Goal: Information Seeking & Learning: Learn about a topic

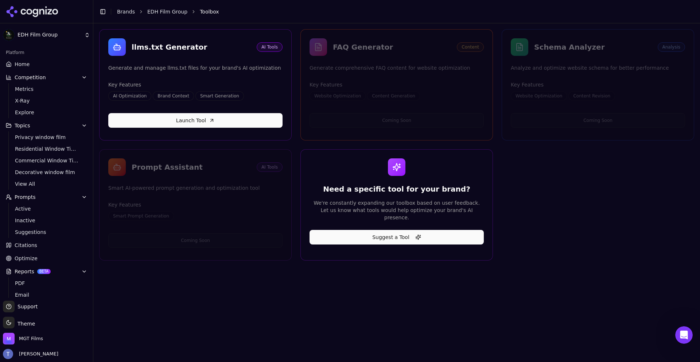
scroll to position [29, 0]
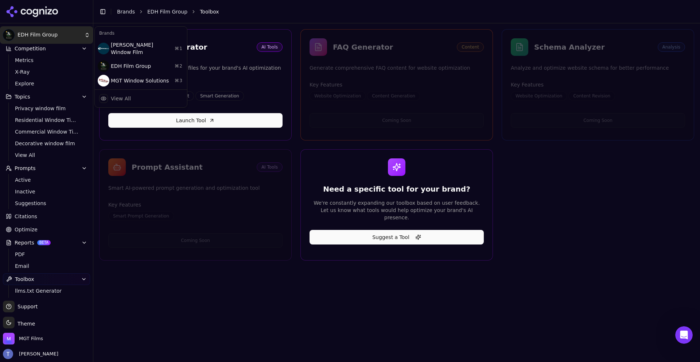
click at [45, 29] on html "EDH Film Group Platform Home Competition Metrics X-Ray Explore Topics Privacy w…" at bounding box center [350, 181] width 700 height 362
click at [61, 33] on html "EDH Film Group Platform Home Competition Metrics X-Ray Explore Topics Privacy w…" at bounding box center [350, 181] width 700 height 362
click at [60, 35] on html "EDH Film Group Platform Home Competition Metrics X-Ray Explore Topics Privacy w…" at bounding box center [350, 181] width 700 height 362
click at [129, 47] on div "[PERSON_NAME] Window Film ⌘ 1" at bounding box center [140, 48] width 89 height 20
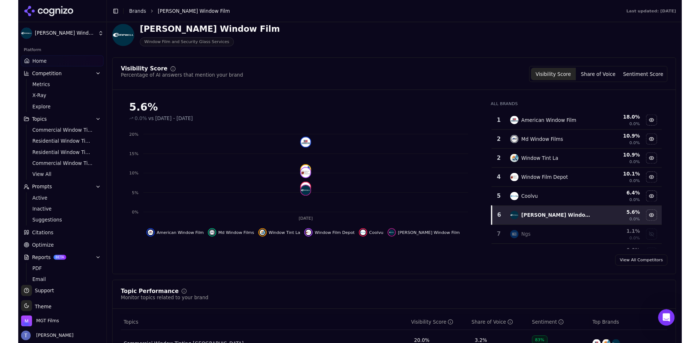
scroll to position [37, 0]
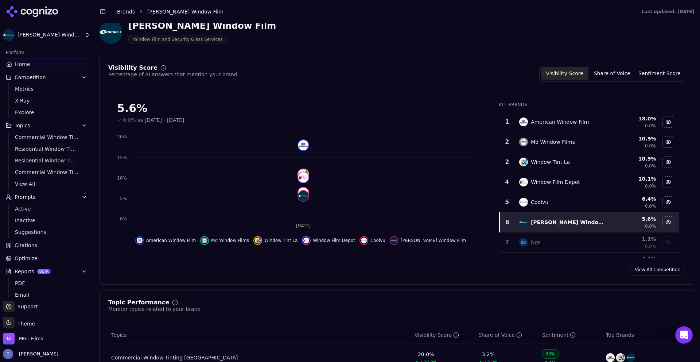
click at [46, 34] on html "[PERSON_NAME] Window Film Platform Home Competition Metrics X-Ray Explore Topic…" at bounding box center [350, 181] width 700 height 362
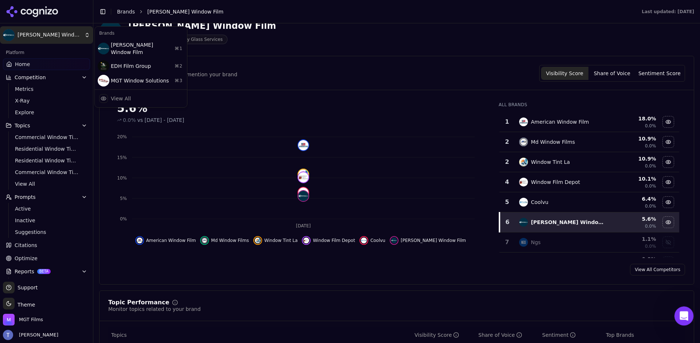
click at [684, 309] on div "Open Intercom Messenger" at bounding box center [683, 315] width 24 height 24
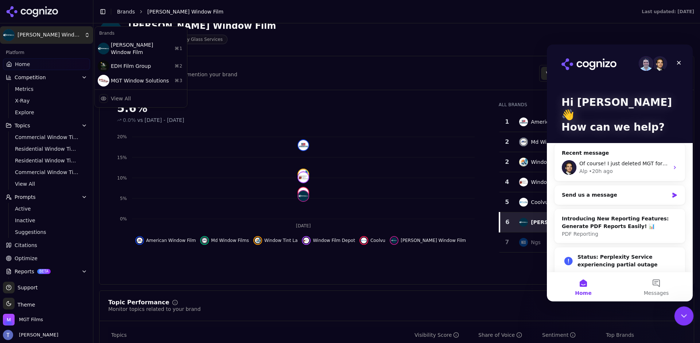
click at [685, 308] on div "Close Intercom Messenger" at bounding box center [682, 314] width 17 height 17
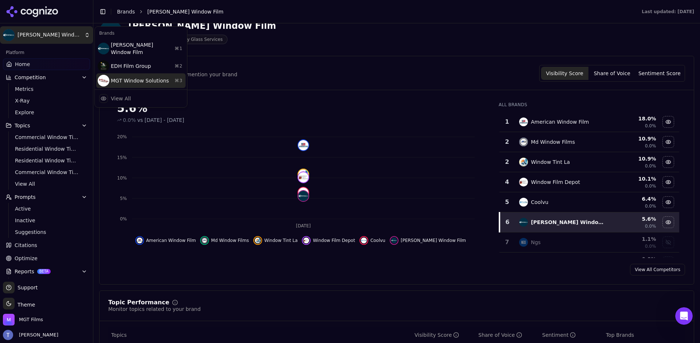
click at [147, 73] on div "MGT Window Solutions ⌘ 3" at bounding box center [140, 80] width 89 height 15
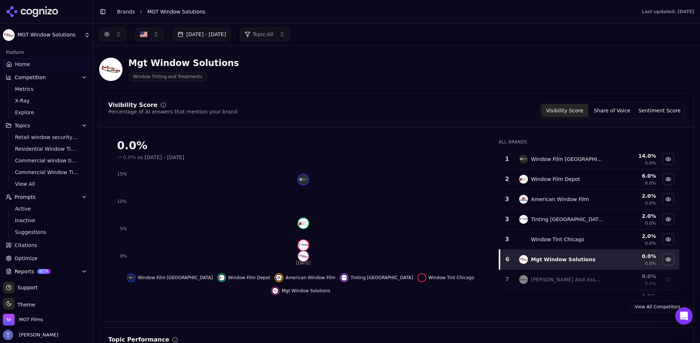
click at [113, 38] on button "button" at bounding box center [112, 34] width 27 height 13
click at [108, 93] on span "Perplexity" at bounding box center [102, 93] width 25 height 7
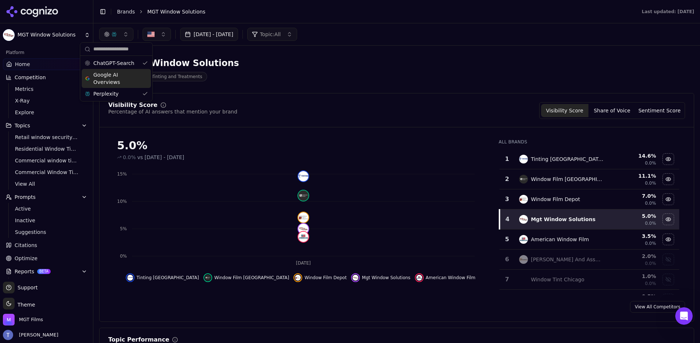
click at [110, 80] on span "Google AI Overviews" at bounding box center [116, 78] width 46 height 15
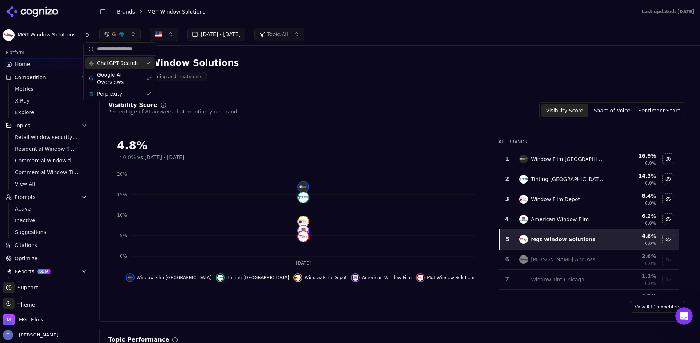
click at [127, 38] on button "button" at bounding box center [120, 34] width 42 height 13
click at [170, 38] on button "button" at bounding box center [164, 34] width 28 height 13
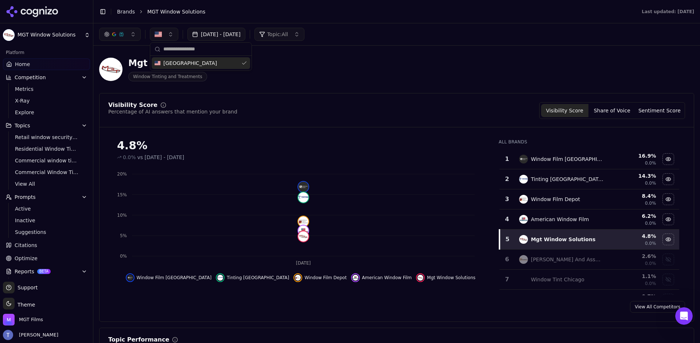
click at [170, 38] on button "button" at bounding box center [164, 34] width 28 height 13
click at [227, 32] on button "[DATE] - [DATE]" at bounding box center [216, 34] width 58 height 13
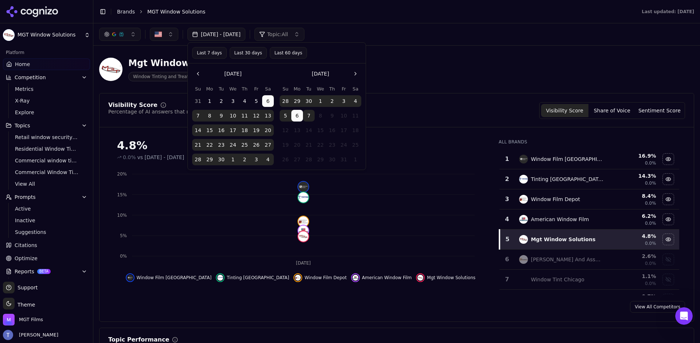
click at [215, 55] on button "Last 7 days" at bounding box center [209, 53] width 35 height 12
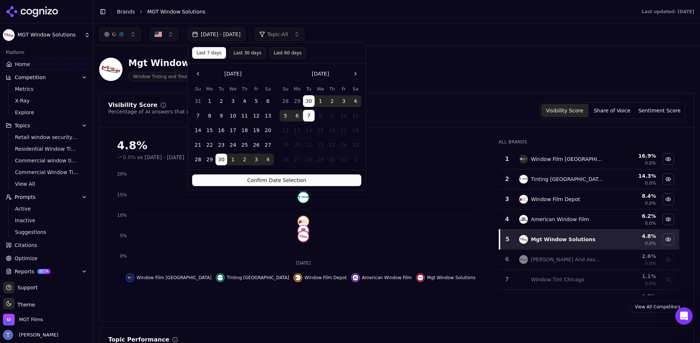
click at [272, 179] on button "Confirm Date Selection" at bounding box center [276, 180] width 169 height 12
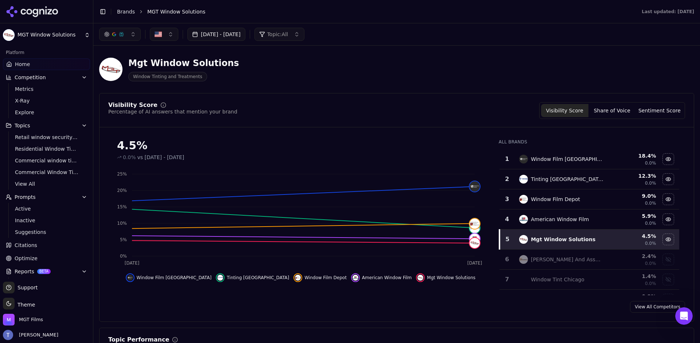
click at [304, 30] on button "Topic: All" at bounding box center [279, 34] width 50 height 13
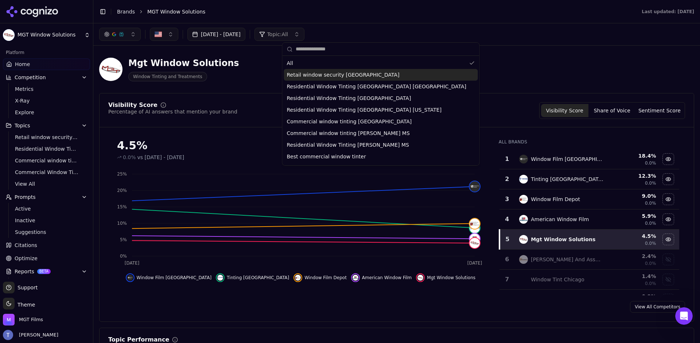
click at [338, 77] on span "Retail window security [GEOGRAPHIC_DATA]" at bounding box center [343, 74] width 113 height 7
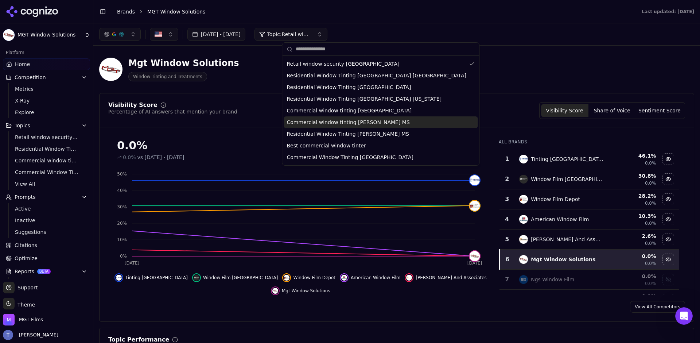
scroll to position [22, 0]
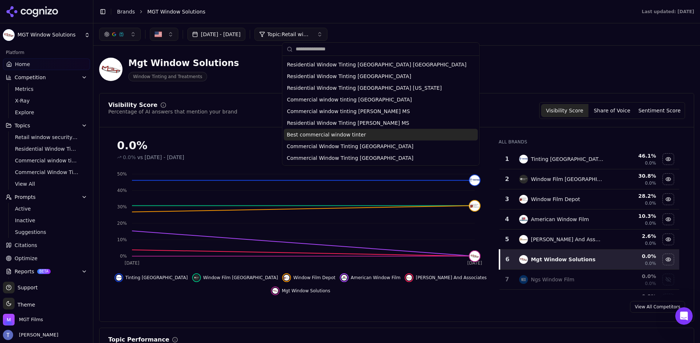
click at [334, 135] on span "Best commercial window tinter" at bounding box center [326, 134] width 79 height 7
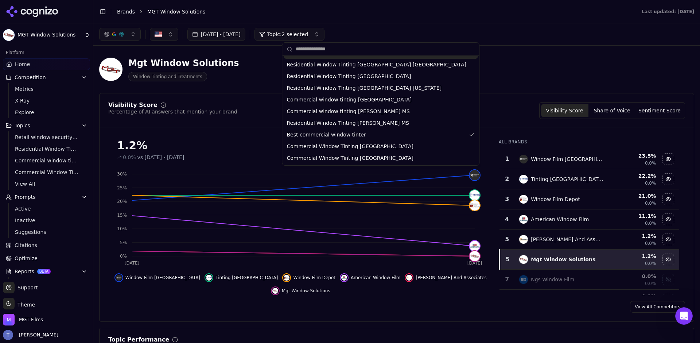
click at [308, 32] on span "Topic: 2 selected" at bounding box center [287, 34] width 41 height 7
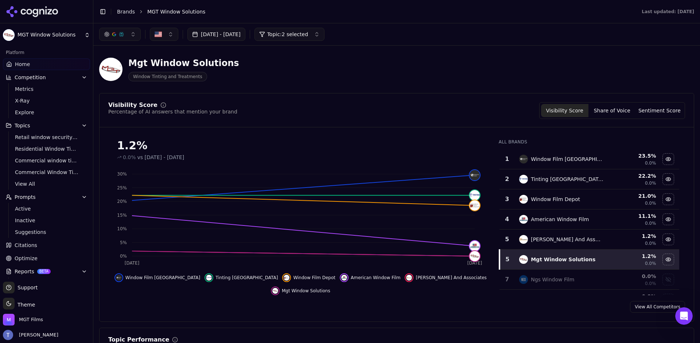
click at [308, 32] on span "Topic: 2 selected" at bounding box center [287, 34] width 41 height 7
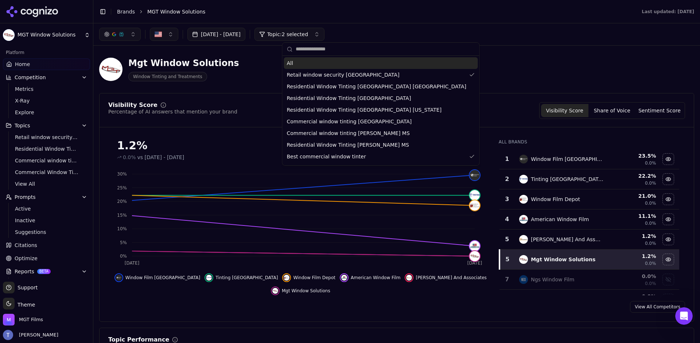
click at [333, 64] on div "All" at bounding box center [381, 63] width 194 height 12
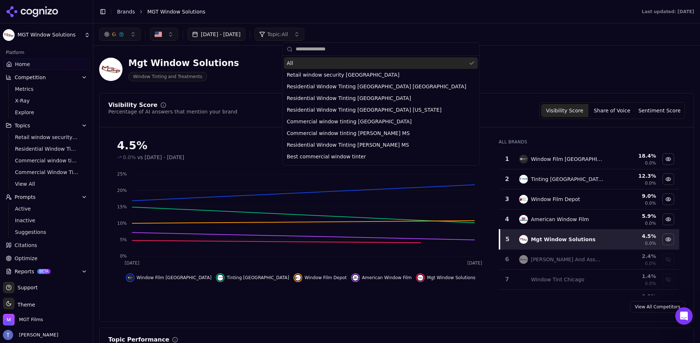
click at [288, 36] on span "Topic: All" at bounding box center [277, 34] width 21 height 7
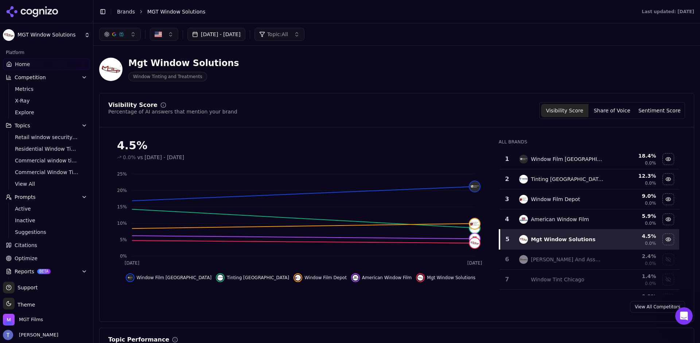
click at [288, 35] on span "Topic: All" at bounding box center [277, 34] width 21 height 7
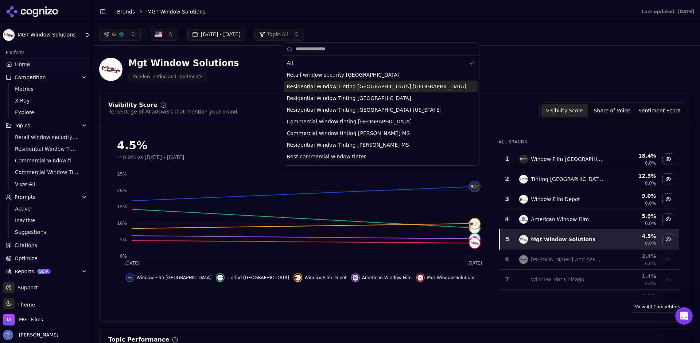
click at [334, 88] on span "Residential Window Tinting [GEOGRAPHIC_DATA] [GEOGRAPHIC_DATA]" at bounding box center [376, 86] width 179 height 7
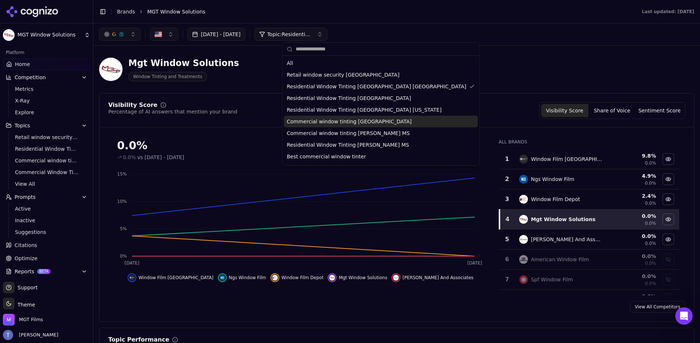
click at [201, 147] on div "0.0%" at bounding box center [300, 145] width 367 height 13
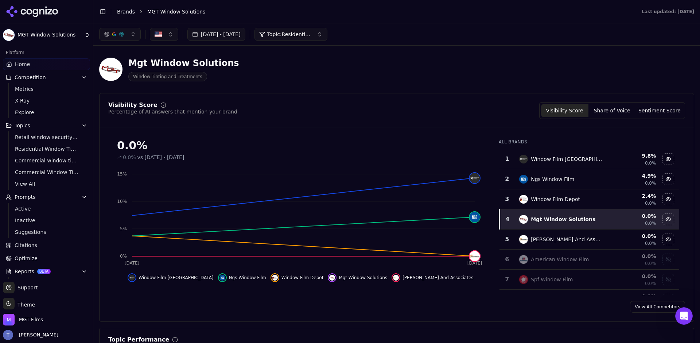
click at [306, 39] on button "Topic: Residential Window Tinting [GEOGRAPHIC_DATA] [GEOGRAPHIC_DATA]" at bounding box center [290, 34] width 73 height 13
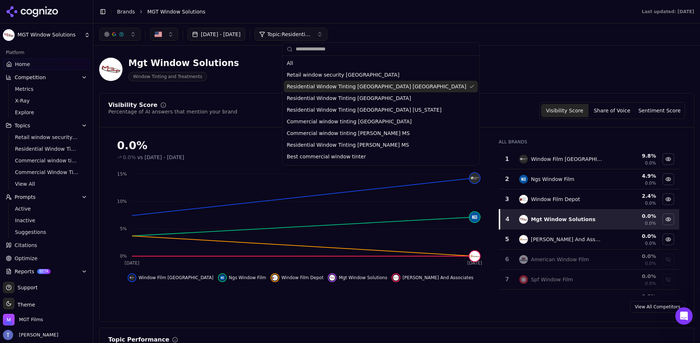
click at [353, 88] on span "Residential Window Tinting [GEOGRAPHIC_DATA] [GEOGRAPHIC_DATA]" at bounding box center [376, 86] width 179 height 7
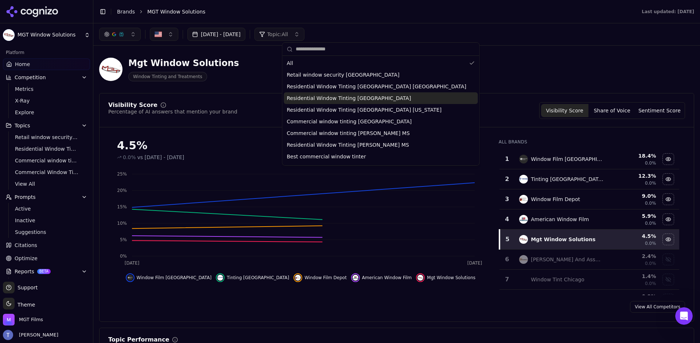
click at [350, 95] on span "Residential Window Tinting [GEOGRAPHIC_DATA]" at bounding box center [349, 97] width 124 height 7
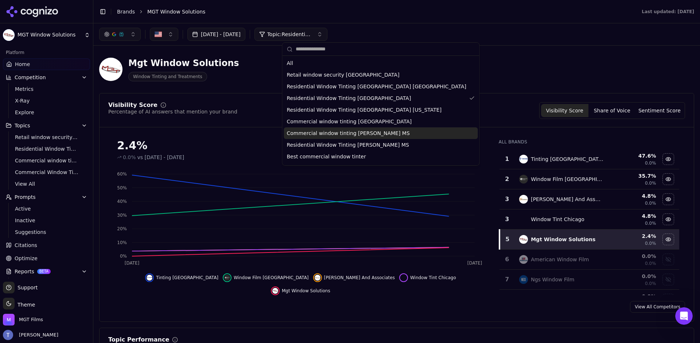
click at [482, 115] on div "Visibility Score Percentage of AI answers that mention your brand Visibility Sc…" at bounding box center [396, 110] width 577 height 17
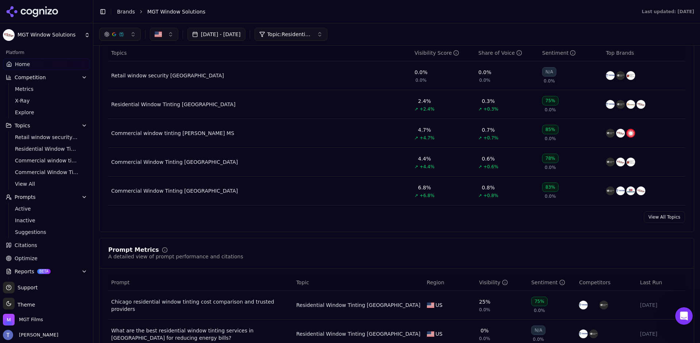
scroll to position [0, 0]
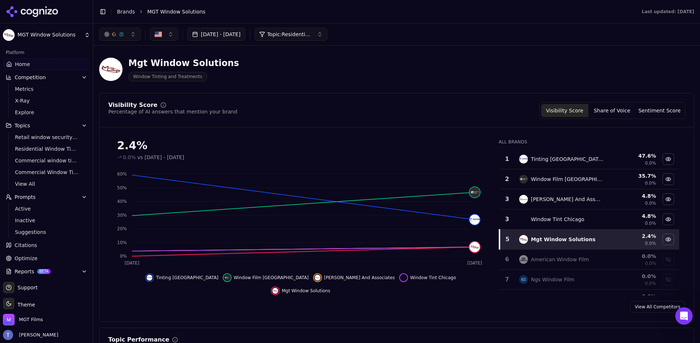
click at [300, 34] on span "Topic: Residential Window Tinting [GEOGRAPHIC_DATA]" at bounding box center [289, 34] width 44 height 7
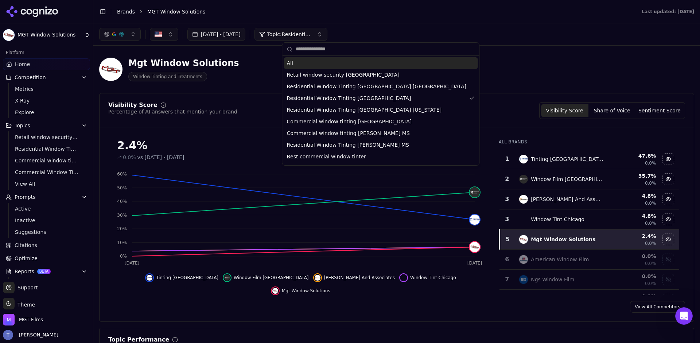
click at [300, 34] on span "Topic: Residential Window Tinting [GEOGRAPHIC_DATA]" at bounding box center [289, 34] width 44 height 7
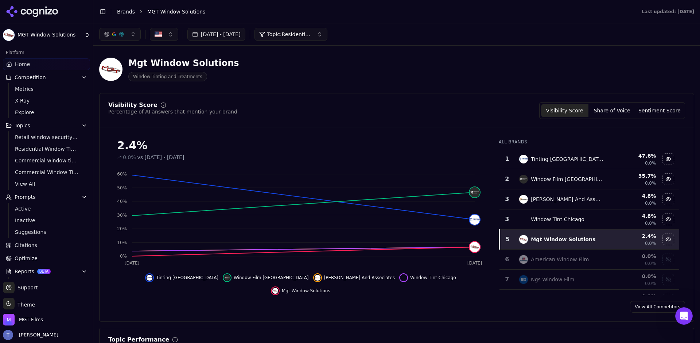
click at [308, 39] on button "Topic: Residential Window Tinting [GEOGRAPHIC_DATA]" at bounding box center [290, 34] width 73 height 13
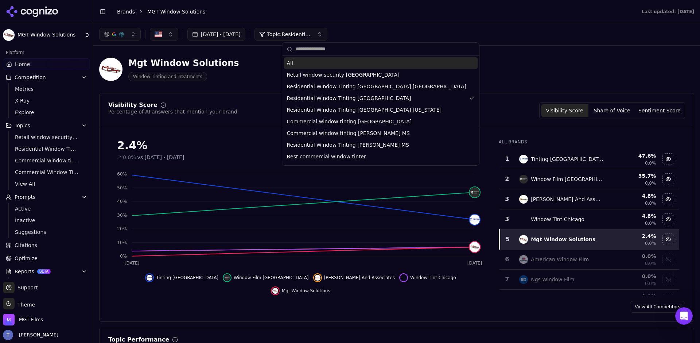
click at [299, 61] on div "All" at bounding box center [381, 63] width 194 height 12
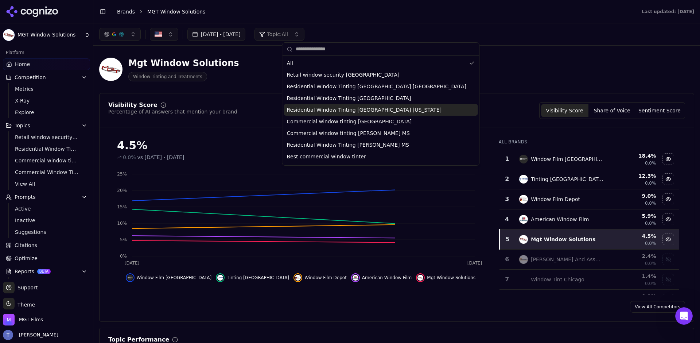
click at [248, 69] on div "Mgt Window Solutions Window Tinting and Treatments" at bounding box center [262, 69] width 327 height 24
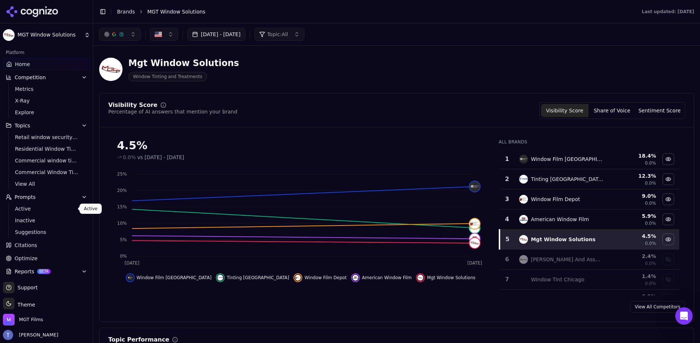
click at [31, 206] on span "Active" at bounding box center [46, 208] width 63 height 7
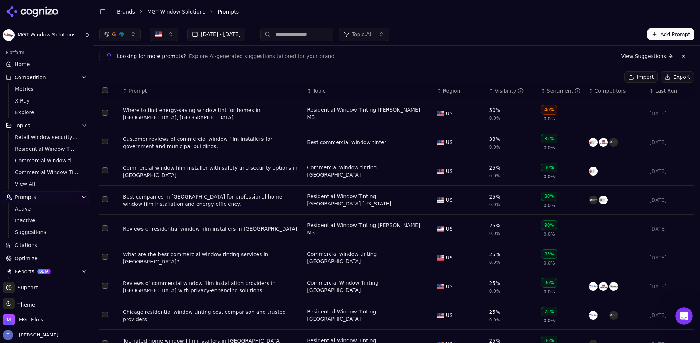
scroll to position [14, 0]
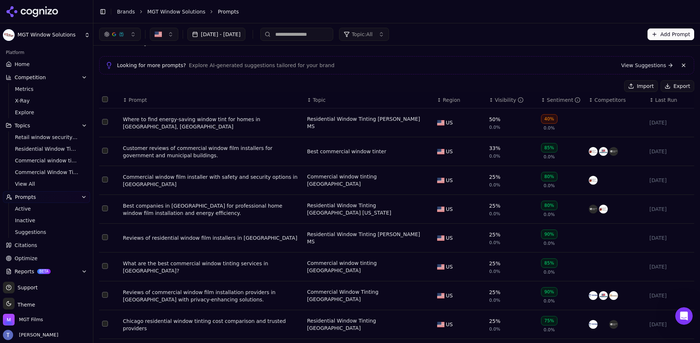
click at [498, 102] on div "Visibility" at bounding box center [509, 99] width 29 height 7
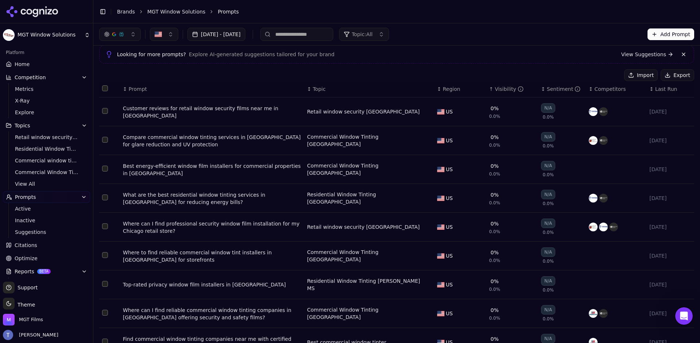
scroll to position [8, 0]
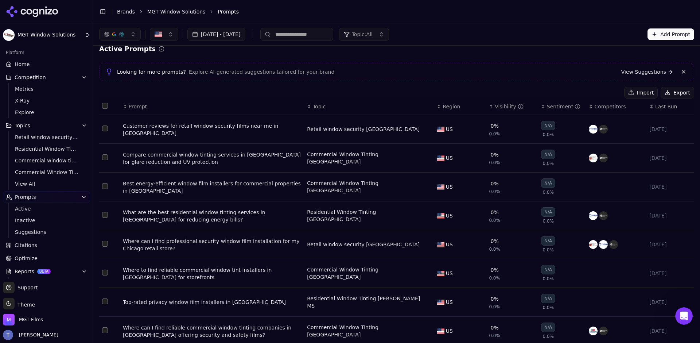
click at [204, 188] on div "Best energy-efficient window film installers for commercial properties in [GEOG…" at bounding box center [212, 187] width 178 height 15
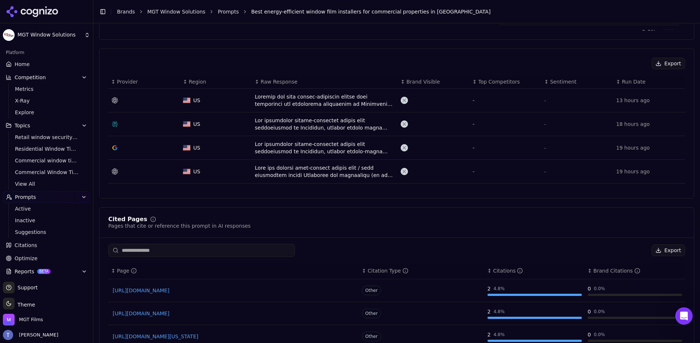
scroll to position [246, 0]
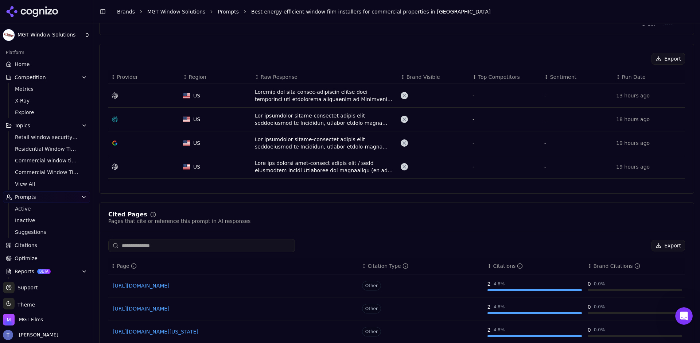
click at [281, 90] on div "Data table" at bounding box center [325, 95] width 140 height 15
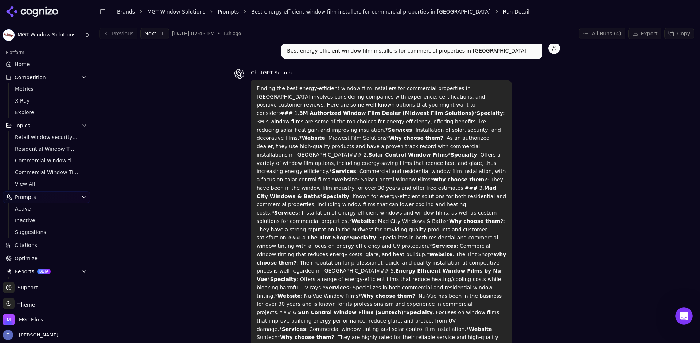
scroll to position [22, 0]
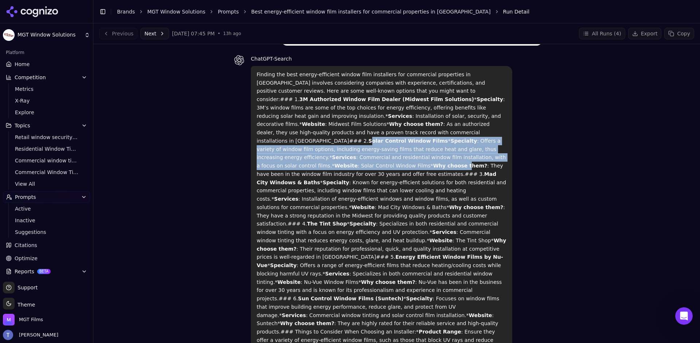
drag, startPoint x: 301, startPoint y: 132, endPoint x: 342, endPoint y: 159, distance: 49.4
click at [342, 159] on p "Finding the best energy-efficient window film installers for commercial propert…" at bounding box center [382, 231] width 250 height 323
click at [341, 160] on p "Finding the best energy-efficient window film installers for commercial propert…" at bounding box center [382, 231] width 250 height 323
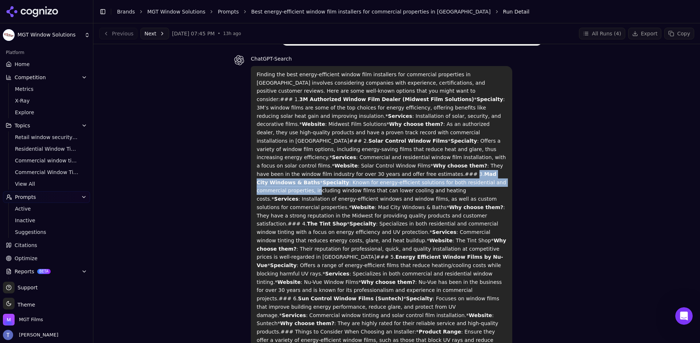
drag, startPoint x: 324, startPoint y: 166, endPoint x: 391, endPoint y: 175, distance: 67.2
click at [391, 175] on p "Finding the best energy-efficient window film installers for commercial propert…" at bounding box center [382, 231] width 250 height 323
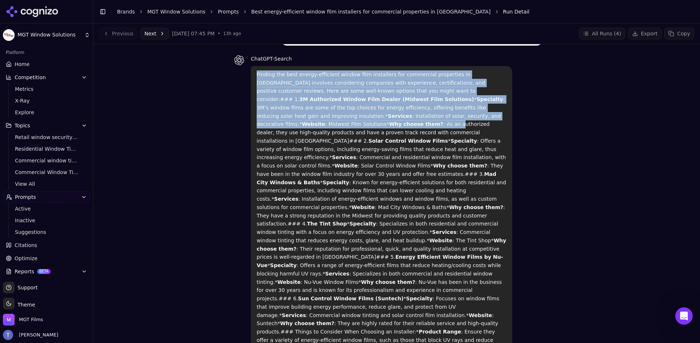
drag, startPoint x: 393, startPoint y: 92, endPoint x: 454, endPoint y: 114, distance: 65.2
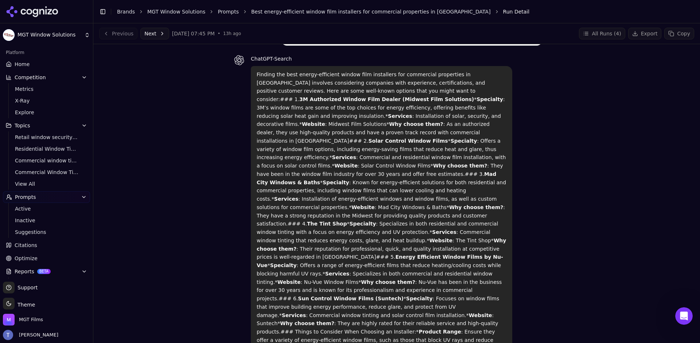
click at [455, 114] on p "Finding the best energy-efficient window film installers for commercial propert…" at bounding box center [382, 231] width 250 height 323
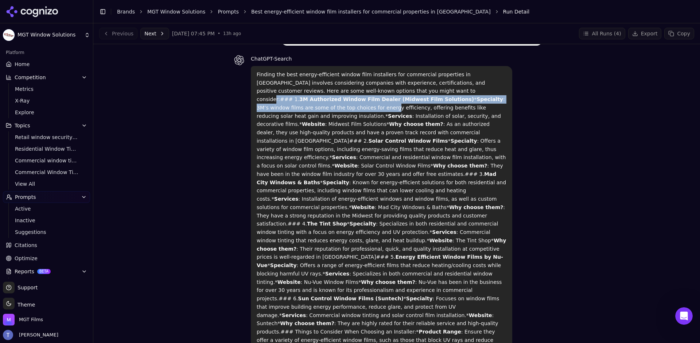
drag, startPoint x: 392, startPoint y: 91, endPoint x: 453, endPoint y: 96, distance: 61.8
click at [453, 96] on p "Finding the best energy-efficient window film installers for commercial propert…" at bounding box center [382, 231] width 250 height 323
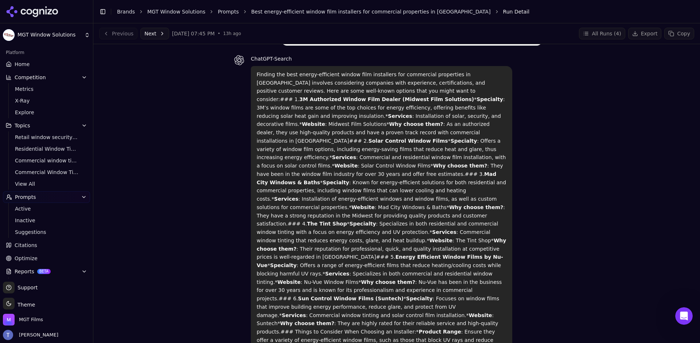
click at [382, 96] on p "Finding the best energy-efficient window film installers for commercial propert…" at bounding box center [382, 231] width 250 height 323
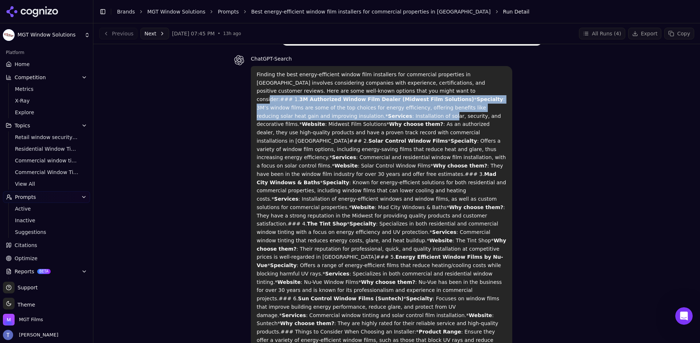
drag, startPoint x: 388, startPoint y: 92, endPoint x: 467, endPoint y: 103, distance: 80.0
click at [467, 103] on p "Finding the best energy-efficient window film installers for commercial propert…" at bounding box center [382, 231] width 250 height 323
click at [465, 103] on p "Finding the best energy-efficient window film installers for commercial propert…" at bounding box center [382, 231] width 250 height 323
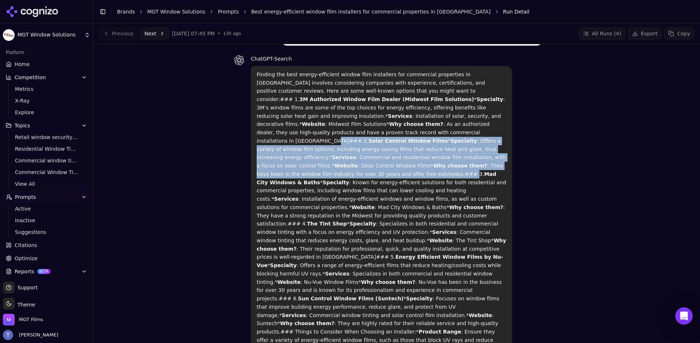
drag, startPoint x: 291, startPoint y: 133, endPoint x: 321, endPoint y: 163, distance: 42.3
click at [322, 163] on p "Finding the best energy-efficient window film installers for commercial propert…" at bounding box center [382, 231] width 250 height 323
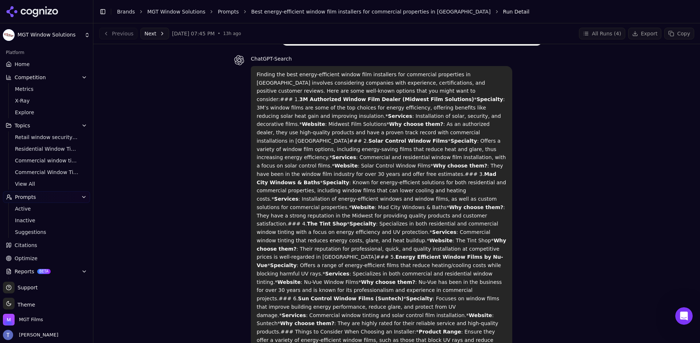
click at [281, 79] on p "Finding the best energy-efficient window film installers for commercial propert…" at bounding box center [382, 231] width 250 height 323
drag, startPoint x: 393, startPoint y: 92, endPoint x: 388, endPoint y: 117, distance: 26.5
click at [388, 117] on p "Finding the best energy-efficient window film installers for commercial propert…" at bounding box center [382, 231] width 250 height 323
click at [398, 121] on strong "Why choose them?" at bounding box center [416, 124] width 54 height 6
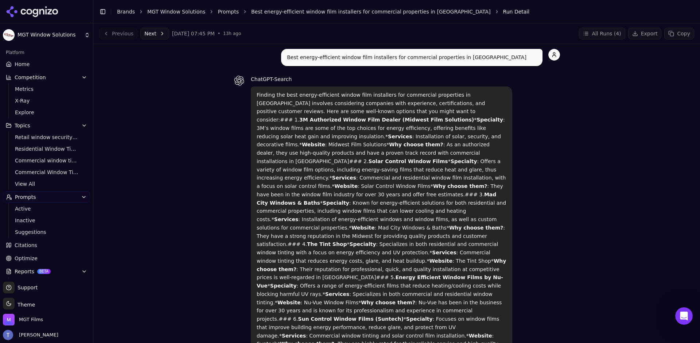
scroll to position [0, 0]
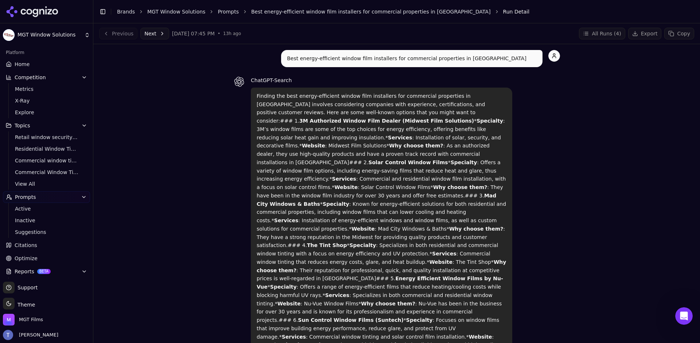
click at [227, 12] on link "Prompts" at bounding box center [228, 11] width 21 height 7
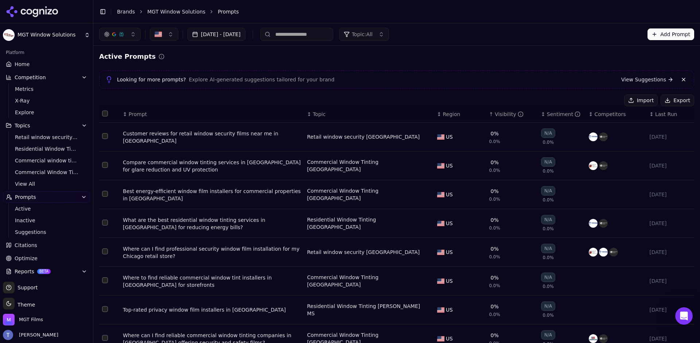
click at [174, 136] on div "Customer reviews for retail window security films near me in [GEOGRAPHIC_DATA]" at bounding box center [212, 137] width 178 height 15
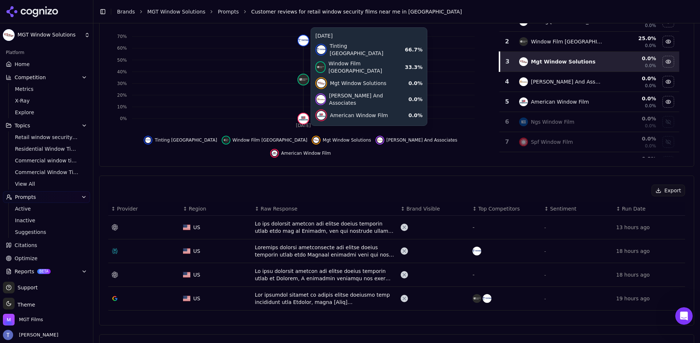
scroll to position [194, 0]
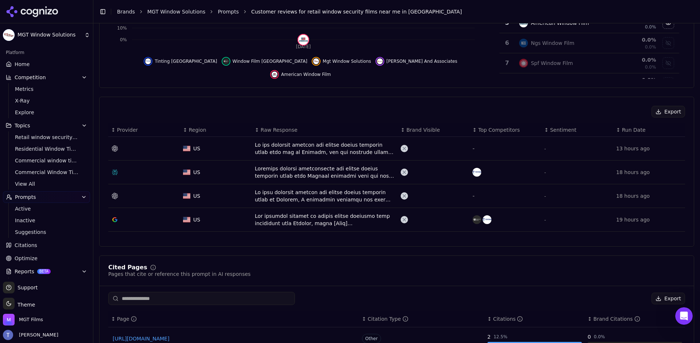
click at [245, 144] on td "US" at bounding box center [216, 149] width 72 height 24
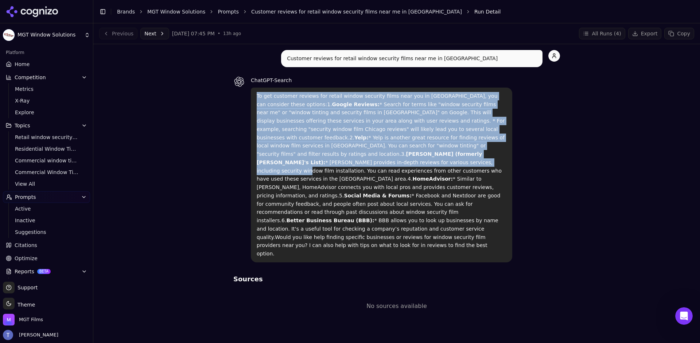
drag, startPoint x: 298, startPoint y: 107, endPoint x: 430, endPoint y: 153, distance: 139.9
click at [199, 128] on div "Customer reviews for retail window security films near me in [GEOGRAPHIC_DATA] …" at bounding box center [396, 186] width 595 height 272
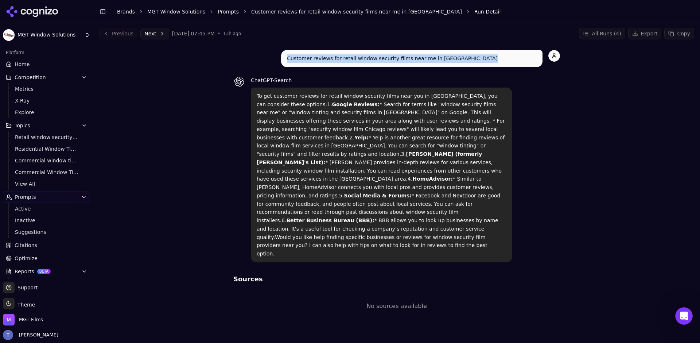
drag, startPoint x: 286, startPoint y: 58, endPoint x: 356, endPoint y: 67, distance: 71.0
click at [356, 67] on div "Customer reviews for retail window security films near me in [GEOGRAPHIC_DATA] …" at bounding box center [396, 156] width 327 height 212
click at [355, 67] on div "Customer reviews for retail window security films near me in [GEOGRAPHIC_DATA] …" at bounding box center [396, 156] width 327 height 212
click at [179, 82] on div "Customer reviews for retail window security films near me in [GEOGRAPHIC_DATA] …" at bounding box center [396, 186] width 595 height 272
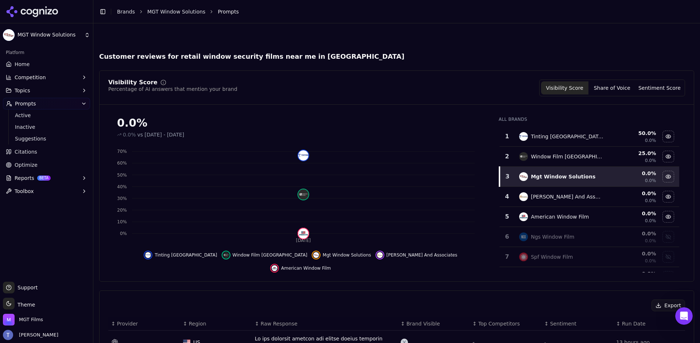
scroll to position [216, 0]
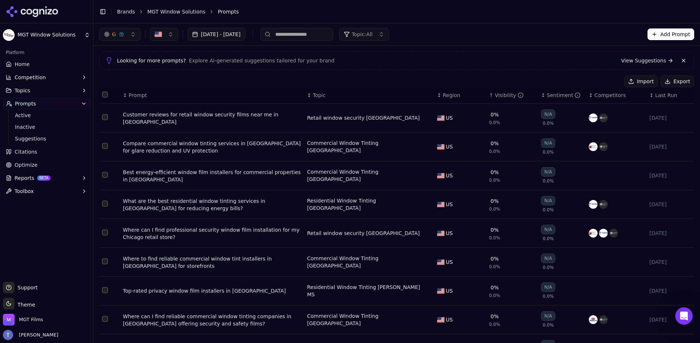
scroll to position [24, 0]
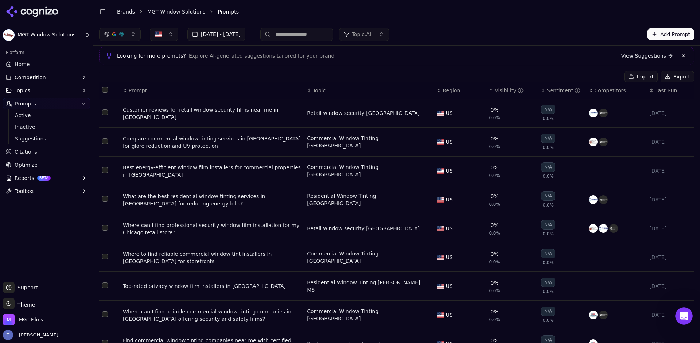
click at [216, 199] on div "What are the best residential window tinting services in [GEOGRAPHIC_DATA] for …" at bounding box center [212, 199] width 178 height 15
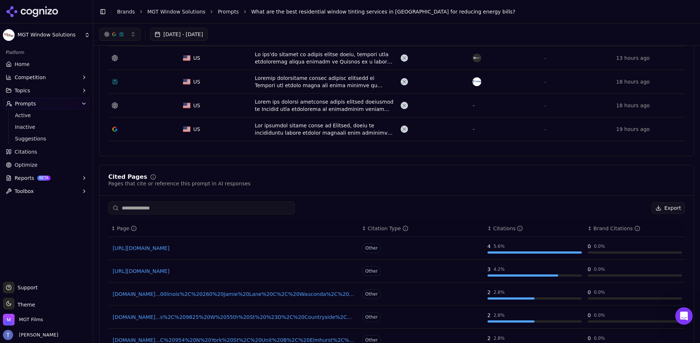
scroll to position [209, 0]
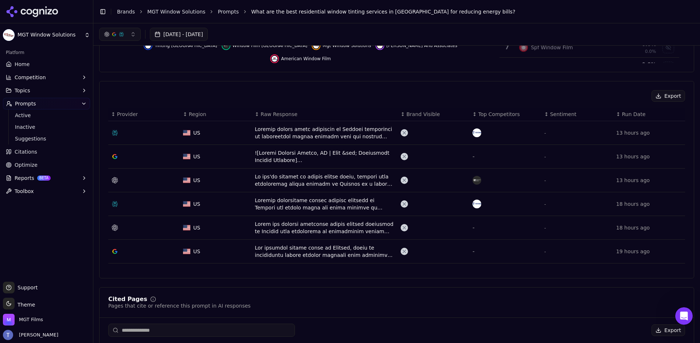
click at [327, 135] on div "Data table" at bounding box center [325, 132] width 140 height 15
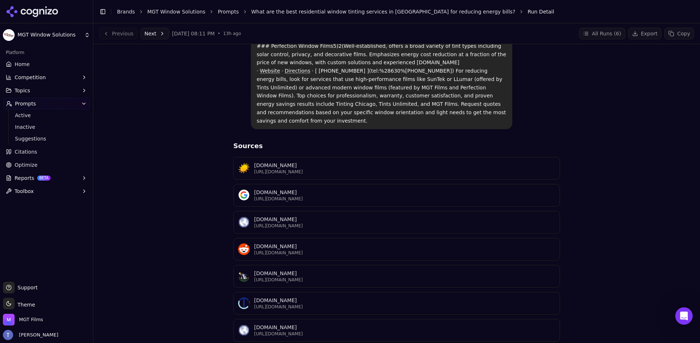
scroll to position [1241, 0]
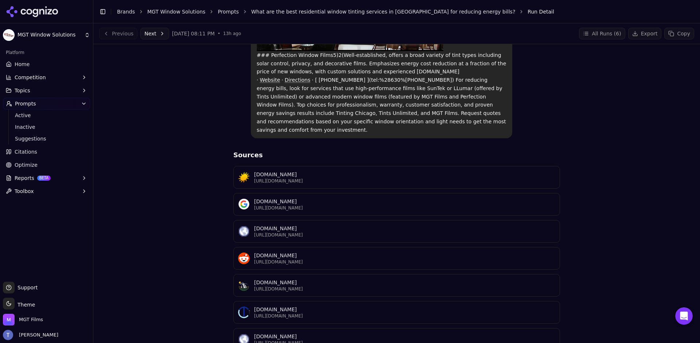
click at [159, 31] on button "Next" at bounding box center [154, 34] width 29 height 12
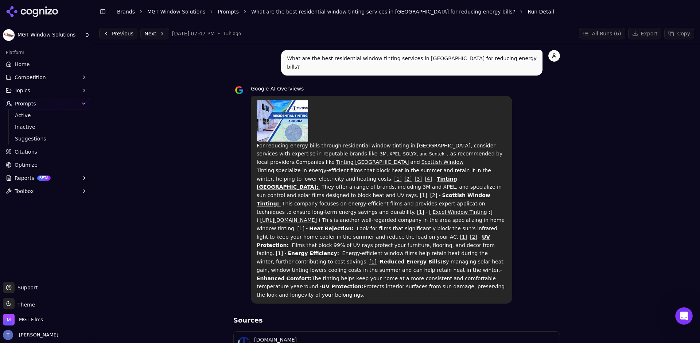
click at [152, 31] on button "Next" at bounding box center [154, 34] width 29 height 12
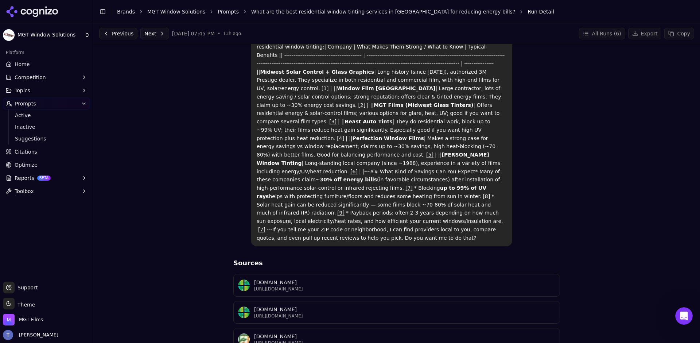
scroll to position [158, 0]
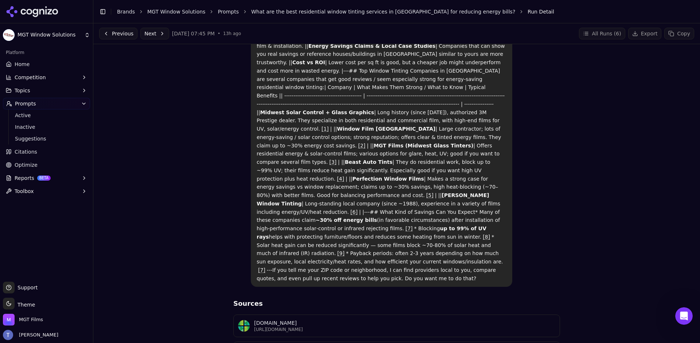
click at [156, 35] on button "Next" at bounding box center [154, 34] width 29 height 12
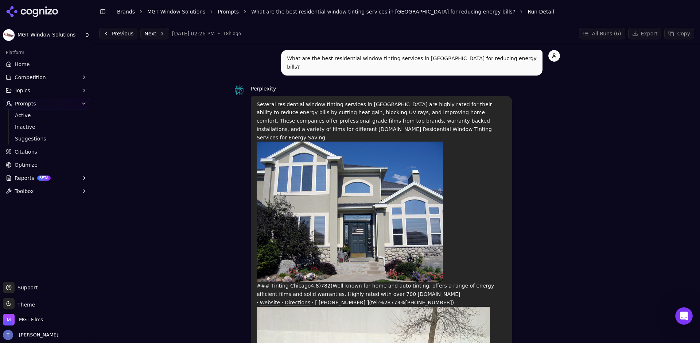
click at [151, 28] on button "Next" at bounding box center [154, 34] width 29 height 12
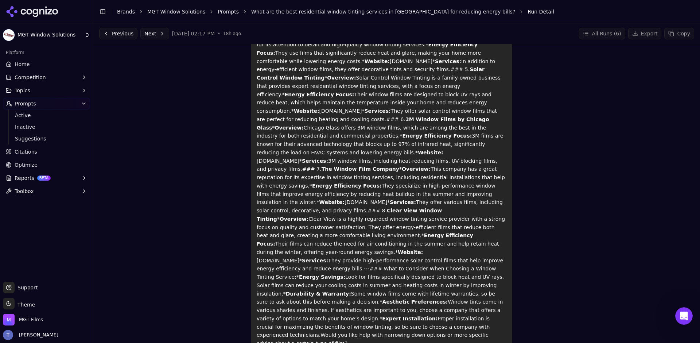
scroll to position [49, 0]
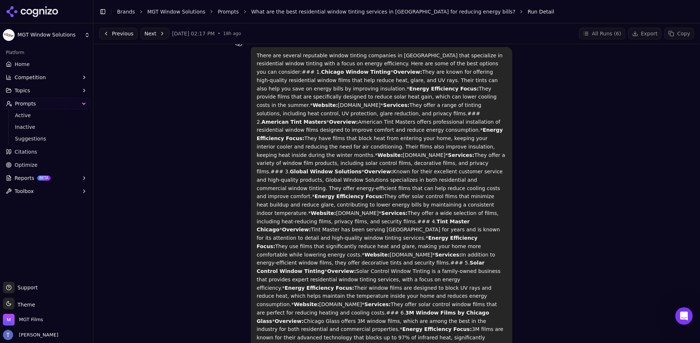
click at [153, 36] on button "Next" at bounding box center [154, 34] width 29 height 12
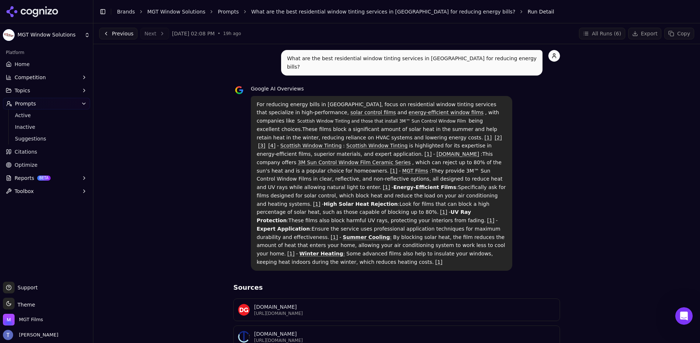
click at [122, 34] on button "Previous" at bounding box center [118, 34] width 38 height 12
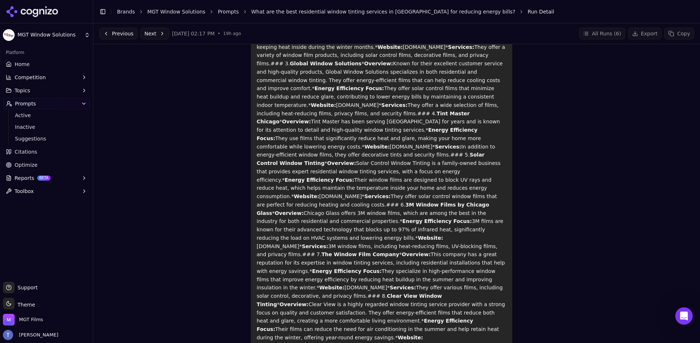
scroll to position [14, 0]
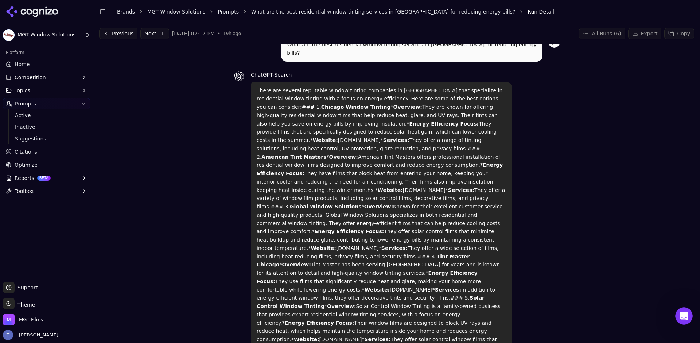
click at [112, 32] on button "Previous" at bounding box center [118, 34] width 38 height 12
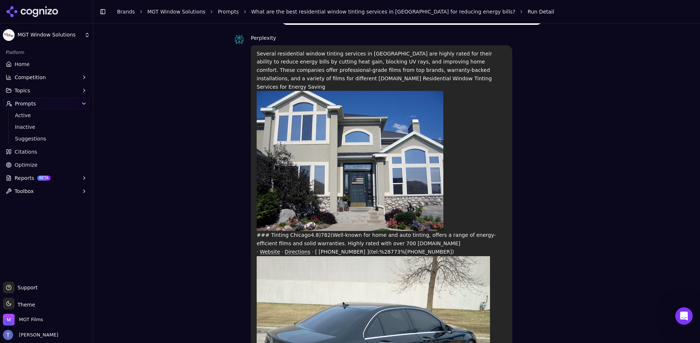
scroll to position [55, 0]
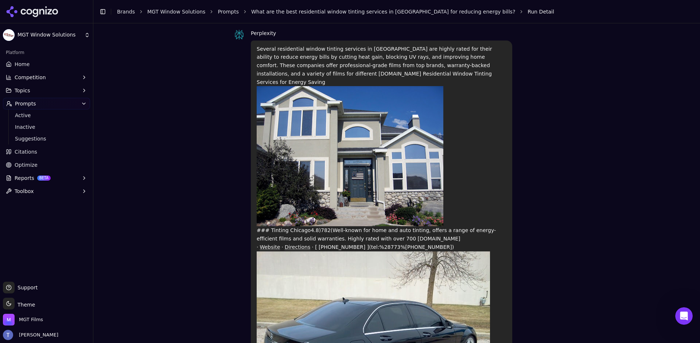
click at [15, 150] on span "Citations" at bounding box center [26, 151] width 23 height 7
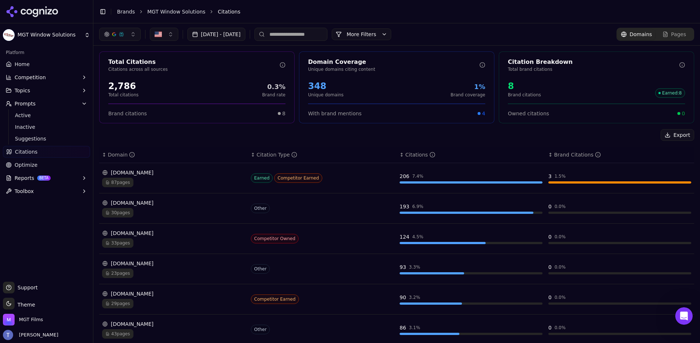
click at [391, 34] on button "More Filters" at bounding box center [361, 34] width 59 height 12
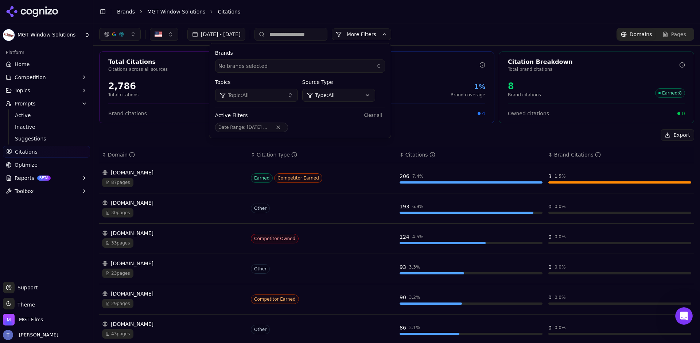
click at [308, 67] on div "No brands selected" at bounding box center [294, 65] width 153 height 7
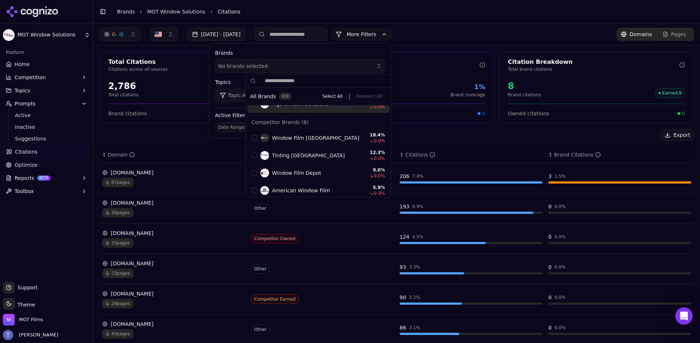
scroll to position [32, 0]
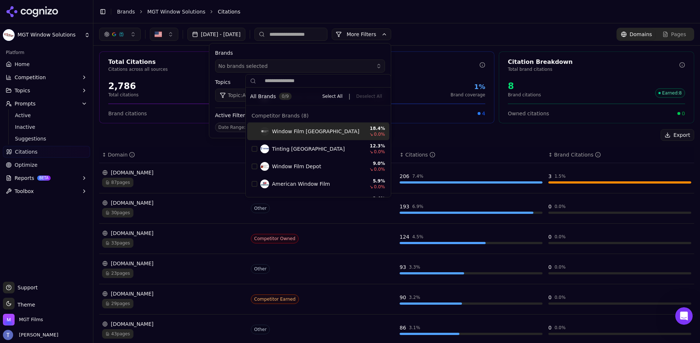
click at [279, 130] on span "Window Film [GEOGRAPHIC_DATA]" at bounding box center [315, 131] width 87 height 7
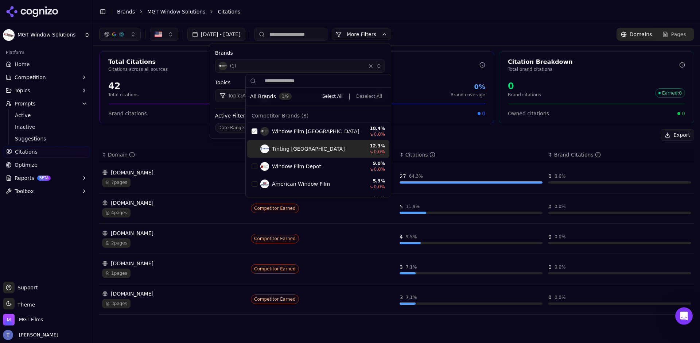
click at [190, 147] on th "↕ Domain" at bounding box center [173, 155] width 149 height 16
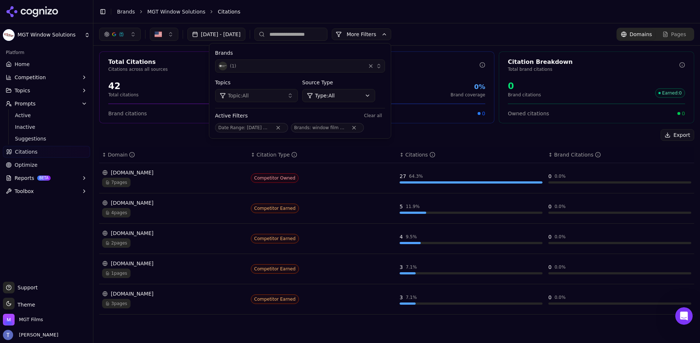
click at [191, 147] on th "↕ Domain" at bounding box center [173, 155] width 149 height 16
click at [323, 72] on button "( 1 )" at bounding box center [300, 65] width 170 height 13
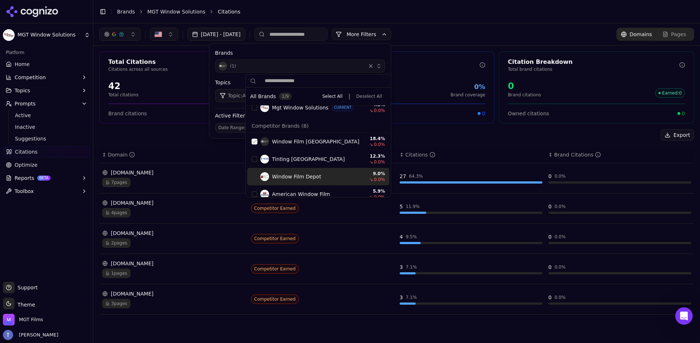
scroll to position [32, 0]
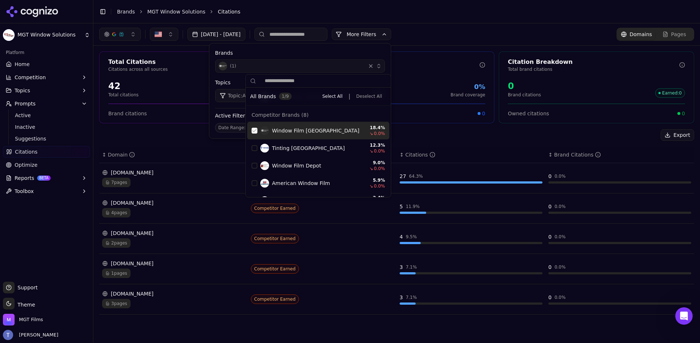
click at [250, 131] on div "Window Film [GEOGRAPHIC_DATA] 18.4 % ↘ 0.0 %" at bounding box center [318, 130] width 142 height 17
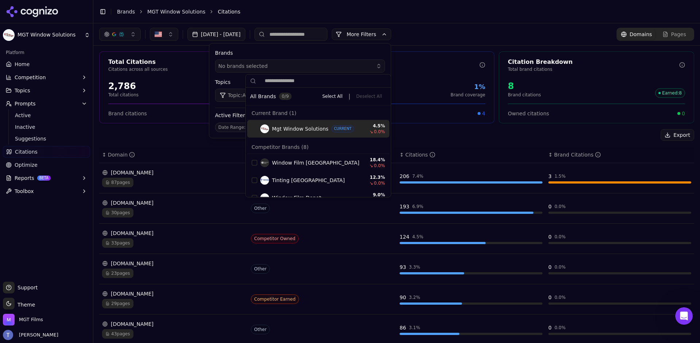
scroll to position [0, 0]
click at [384, 21] on header "Toggle Sidebar Brands MGT Window Solutions Citations" at bounding box center [396, 11] width 607 height 23
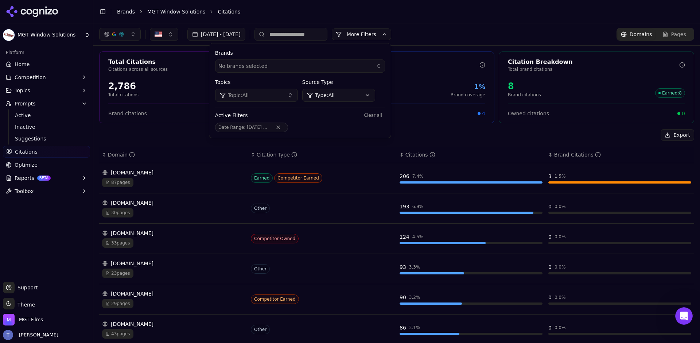
click at [382, 33] on button "More Filters" at bounding box center [361, 34] width 59 height 12
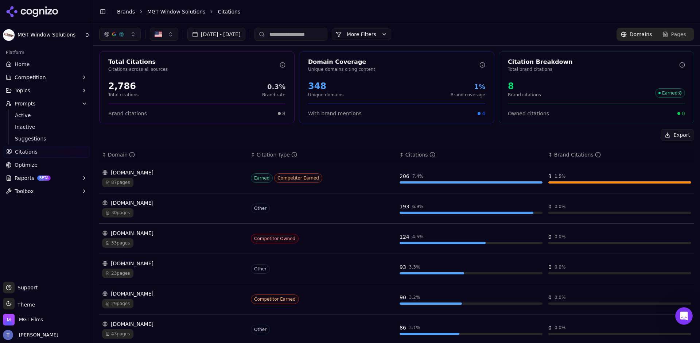
click at [382, 33] on button "More Filters" at bounding box center [361, 34] width 59 height 12
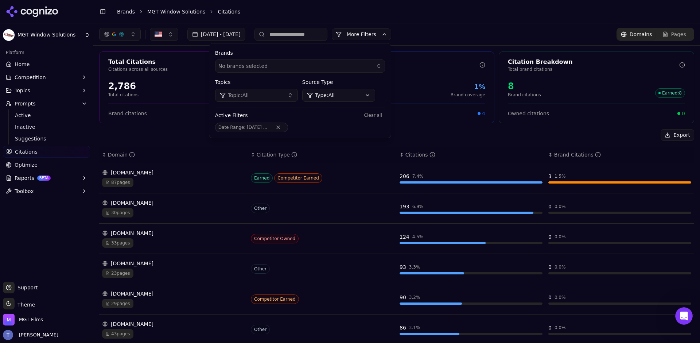
click at [285, 100] on button "Topic: All" at bounding box center [256, 95] width 83 height 13
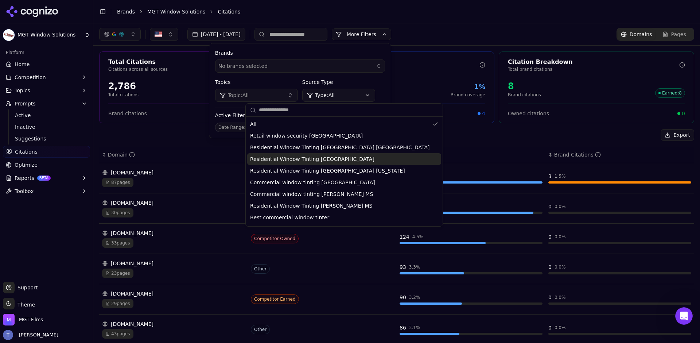
click at [292, 158] on span "Residential Window Tinting [GEOGRAPHIC_DATA]" at bounding box center [312, 158] width 124 height 7
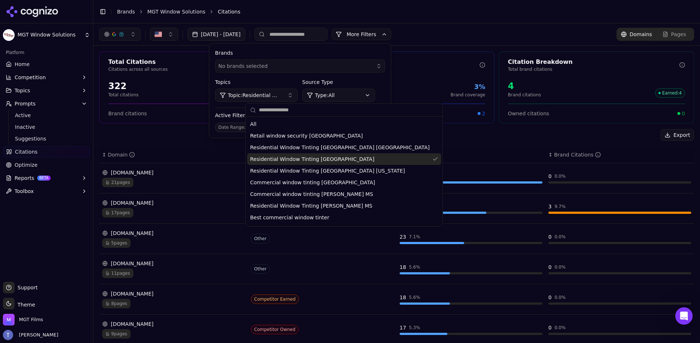
click at [205, 144] on div "Export ↕ Domain ↕ Citation Type ↕ Citations ↕ Brand Citations [DOMAIN_NAME] 21 …" at bounding box center [396, 306] width 595 height 354
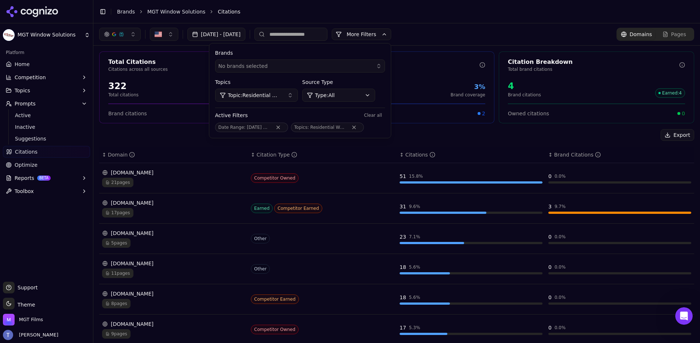
click at [215, 144] on div "Export ↕ Domain ↕ Citation Type ↕ Citations ↕ Brand Citations [DOMAIN_NAME] 21 …" at bounding box center [396, 306] width 595 height 354
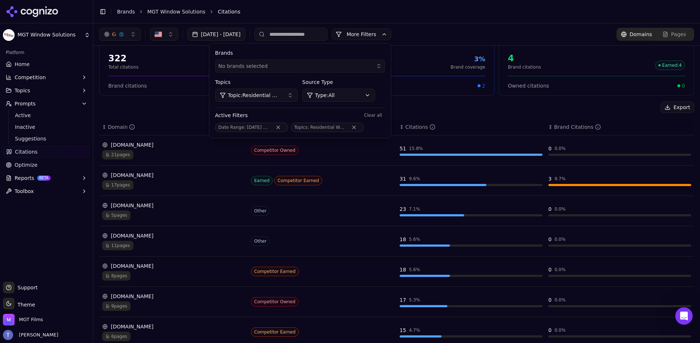
scroll to position [32, 0]
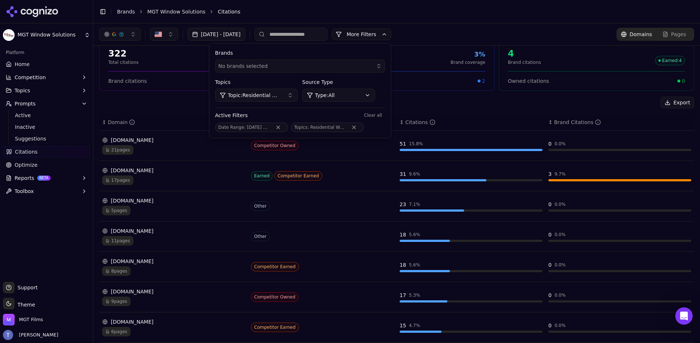
click at [126, 148] on span "21 pages" at bounding box center [117, 149] width 31 height 9
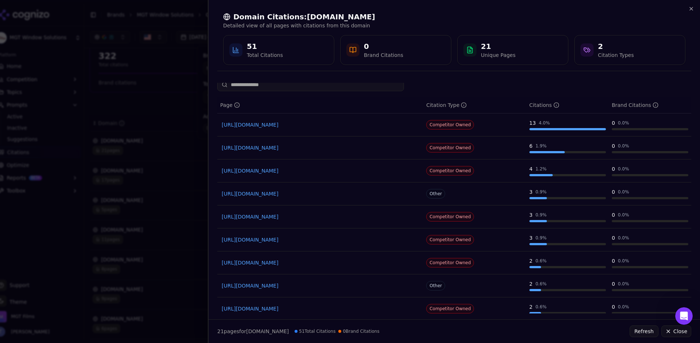
scroll to position [14, 0]
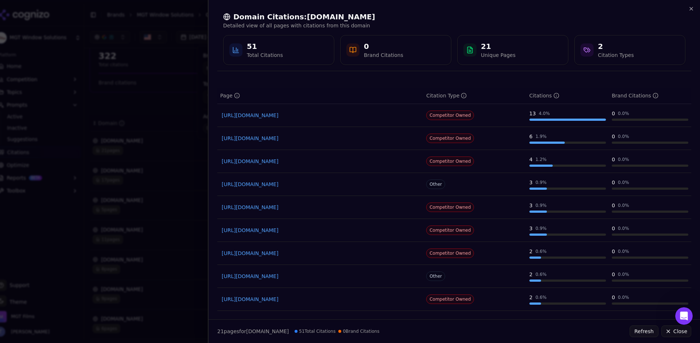
click at [199, 169] on div at bounding box center [350, 171] width 700 height 343
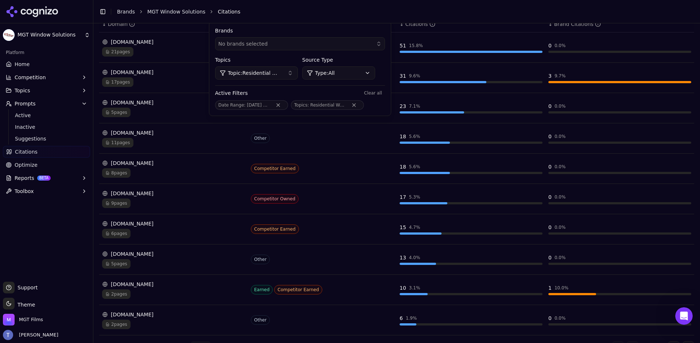
scroll to position [146, 0]
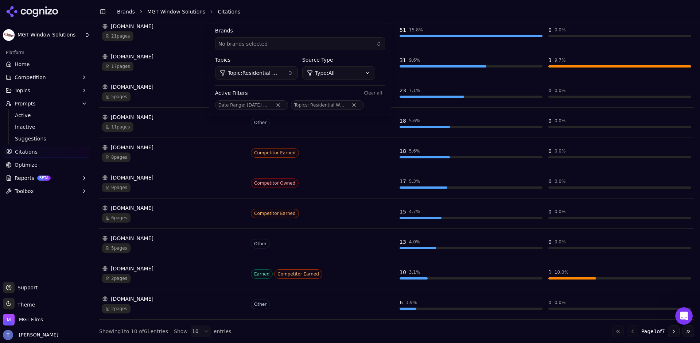
click at [281, 72] on span "Topic: Residential Window Tinting [GEOGRAPHIC_DATA]" at bounding box center [255, 72] width 54 height 7
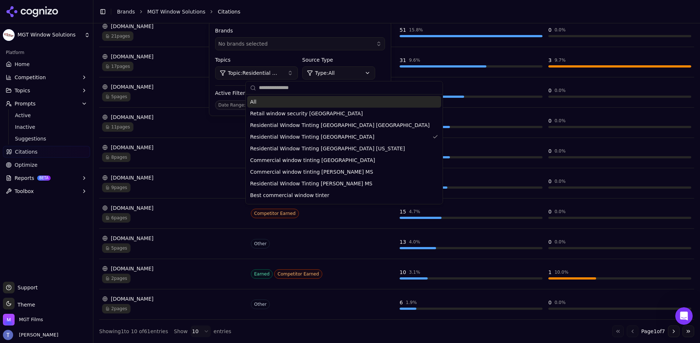
click at [268, 103] on div "All" at bounding box center [344, 102] width 194 height 12
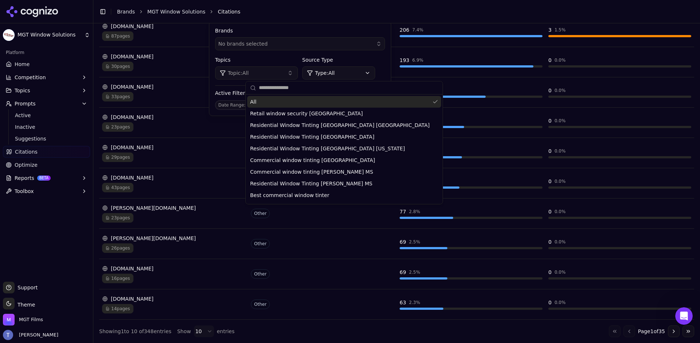
click at [212, 51] on td "[DOMAIN_NAME] 30 pages" at bounding box center [173, 62] width 149 height 30
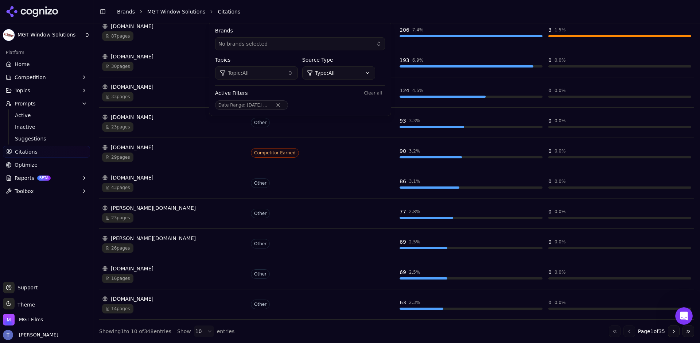
scroll to position [0, 0]
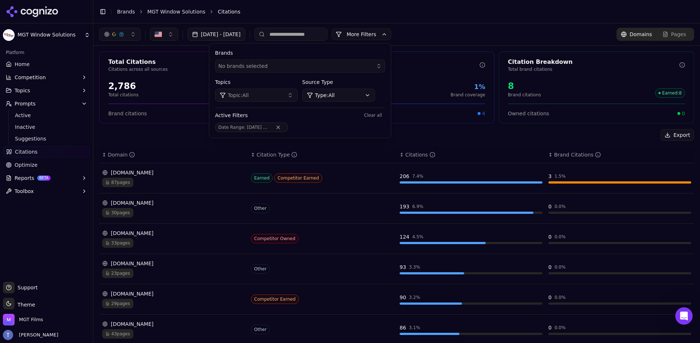
click at [382, 38] on button "More Filters" at bounding box center [361, 34] width 59 height 12
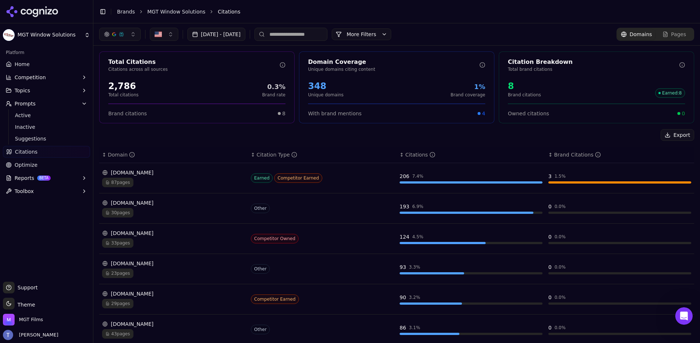
click at [85, 101] on icon "button" at bounding box center [84, 104] width 6 height 6
click at [82, 105] on icon "button" at bounding box center [84, 104] width 6 height 6
click at [46, 127] on link "Optimize" at bounding box center [46, 130] width 87 height 12
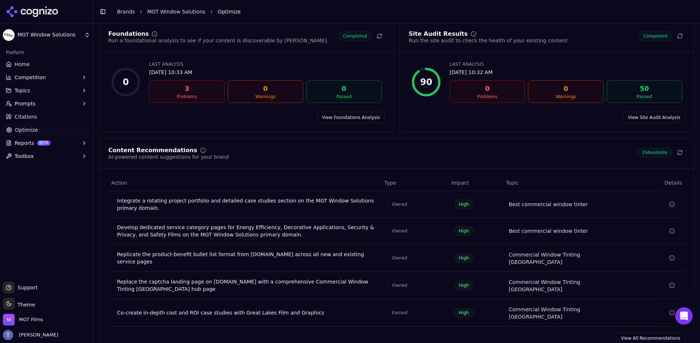
scroll to position [56, 0]
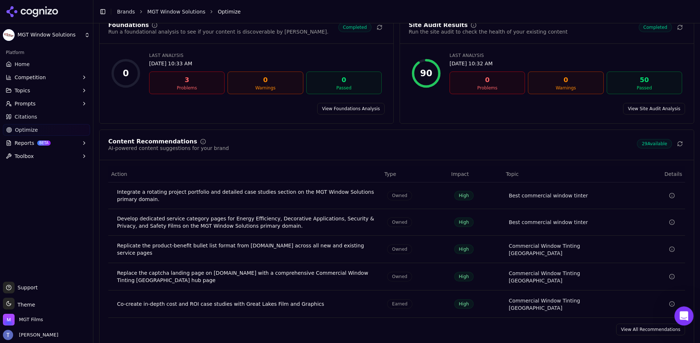
click at [677, 314] on div "Open Intercom Messenger" at bounding box center [683, 315] width 24 height 24
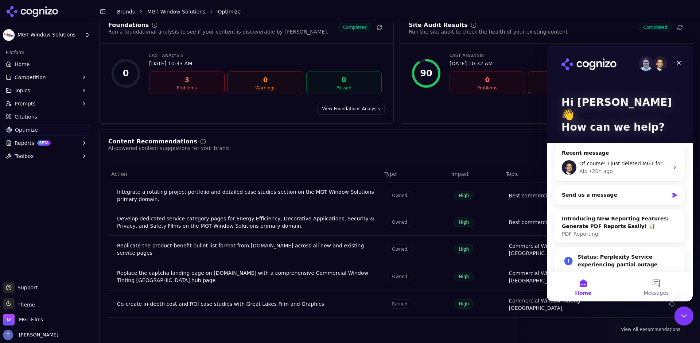
click at [678, 314] on icon "Close Intercom Messenger" at bounding box center [682, 314] width 9 height 9
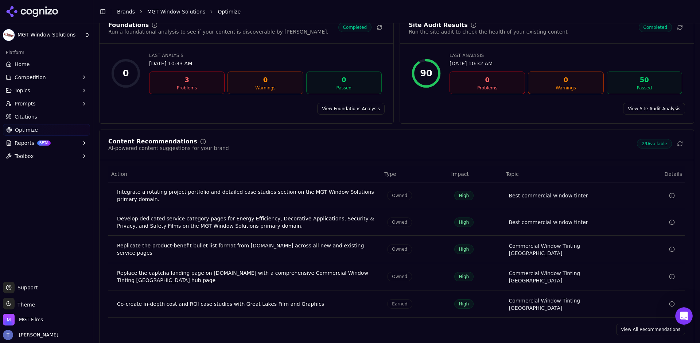
click at [638, 323] on link "View All Recommendations" at bounding box center [650, 329] width 69 height 12
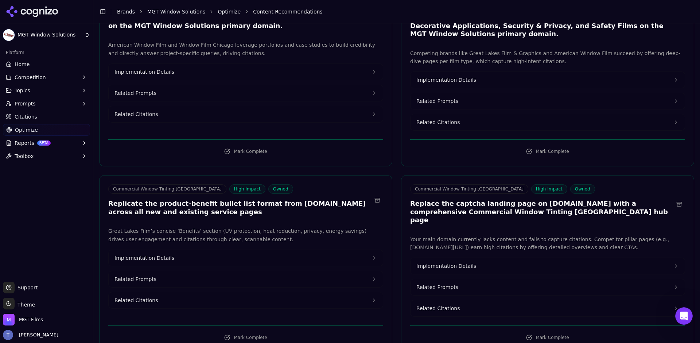
scroll to position [115, 0]
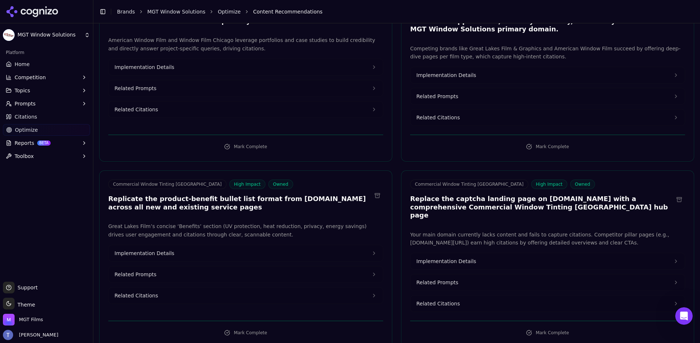
click at [301, 207] on h3 "Replicate the product-benefit bullet list format from [DOMAIN_NAME] across all …" at bounding box center [239, 203] width 263 height 16
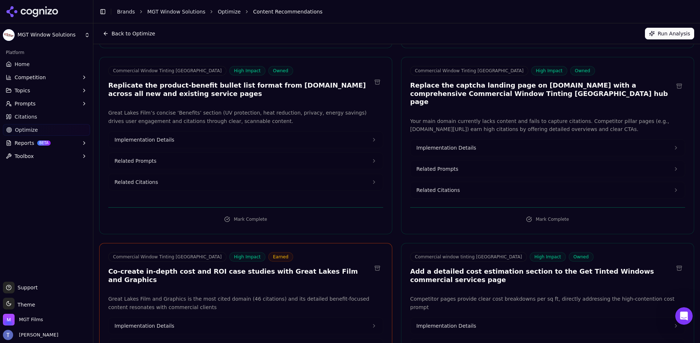
scroll to position [224, 0]
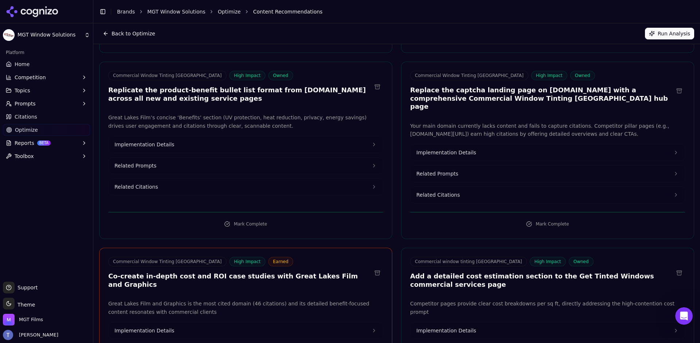
drag, startPoint x: 211, startPoint y: 92, endPoint x: 193, endPoint y: 101, distance: 20.4
click at [198, 101] on h3 "Replicate the product-benefit bullet list format from [DOMAIN_NAME] across all …" at bounding box center [239, 94] width 263 height 16
click at [192, 101] on h3 "Replicate the product-benefit bullet list format from [DOMAIN_NAME] across all …" at bounding box center [239, 94] width 263 height 16
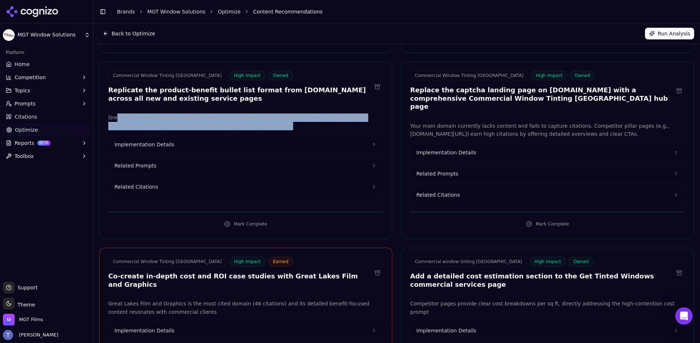
drag, startPoint x: 117, startPoint y: 116, endPoint x: 358, endPoint y: 123, distance: 241.4
click at [372, 123] on p "Great Lakes Film’s concise ‘Benefits’ section (UV protection, heat reduction, p…" at bounding box center [245, 121] width 275 height 17
click at [297, 122] on p "Great Lakes Film’s concise ‘Benefits’ section (UV protection, heat reduction, p…" at bounding box center [245, 121] width 275 height 17
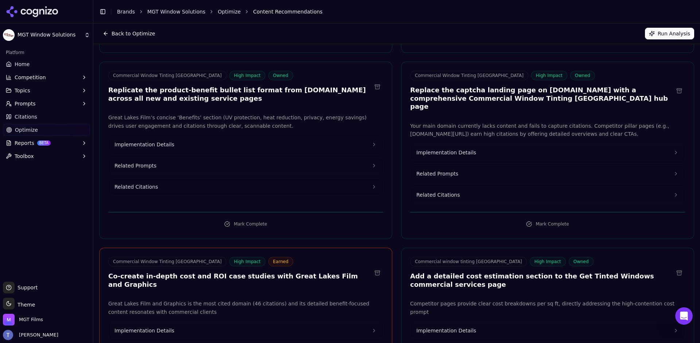
click at [371, 144] on icon at bounding box center [374, 144] width 6 height 6
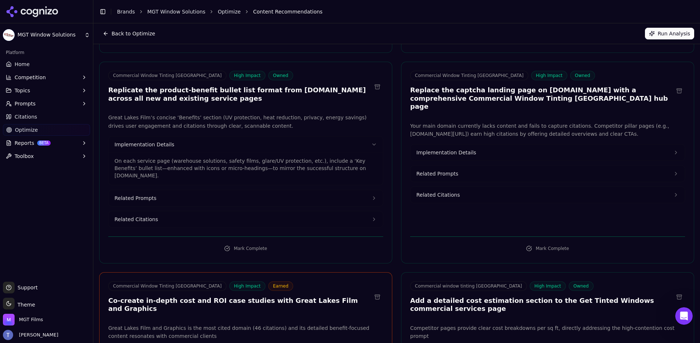
click at [361, 190] on button "Related Prompts" at bounding box center [246, 198] width 274 height 16
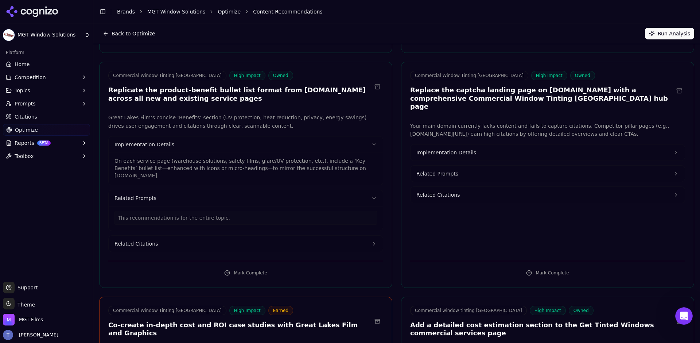
click at [366, 241] on button "Related Citations" at bounding box center [246, 244] width 274 height 16
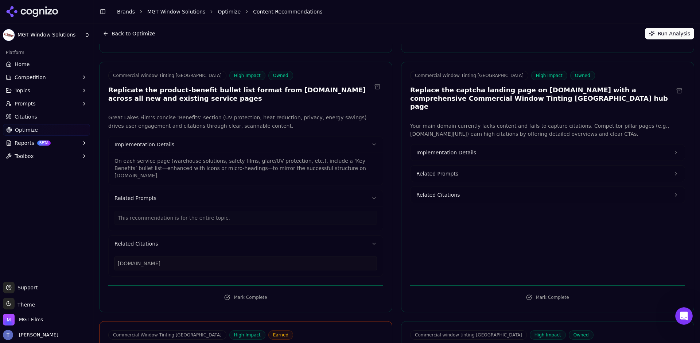
scroll to position [233, 0]
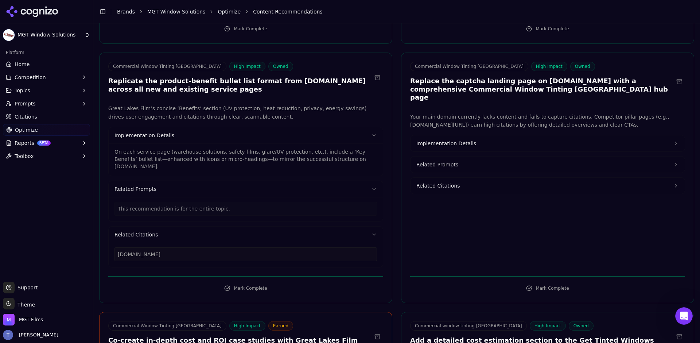
click at [174, 202] on div "This recommendation is for the entire topic." at bounding box center [245, 209] width 262 height 14
click at [372, 133] on icon at bounding box center [374, 135] width 6 height 6
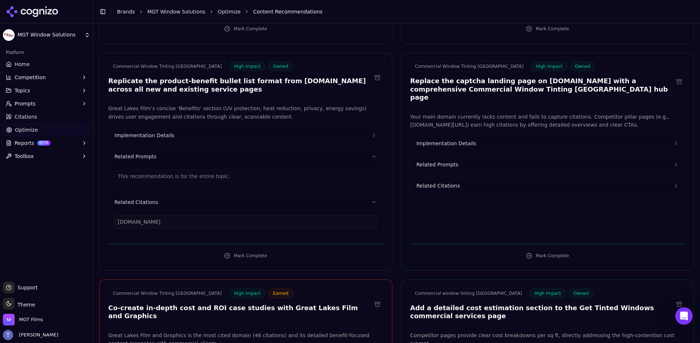
click at [360, 159] on button "Related Prompts" at bounding box center [246, 156] width 274 height 16
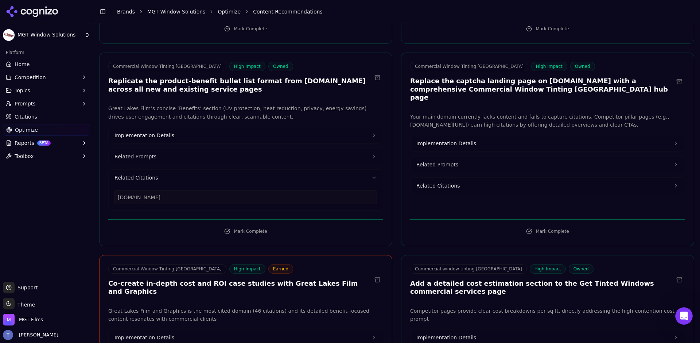
click at [364, 180] on button "Related Citations" at bounding box center [246, 178] width 274 height 16
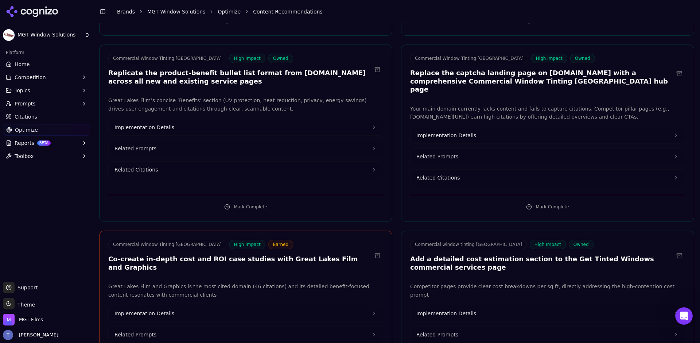
scroll to position [255, 0]
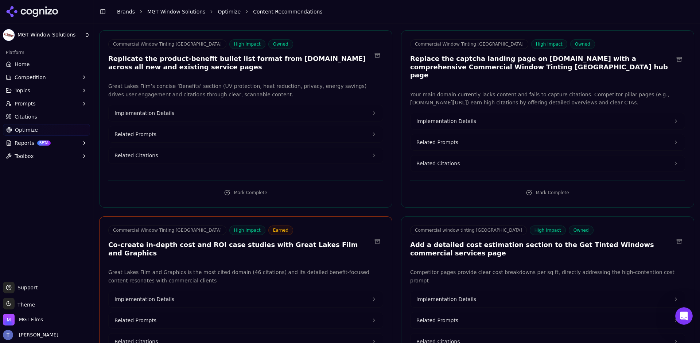
drag, startPoint x: 205, startPoint y: 69, endPoint x: 268, endPoint y: 77, distance: 64.0
click at [267, 77] on div "Commercial Window Tinting Milwaukee High Impact Owned Replicate the product-ben…" at bounding box center [245, 118] width 293 height 177
click at [276, 75] on div "Commercial Window Tinting Milwaukee High Impact Owned Replicate the product-ben…" at bounding box center [245, 118] width 293 height 177
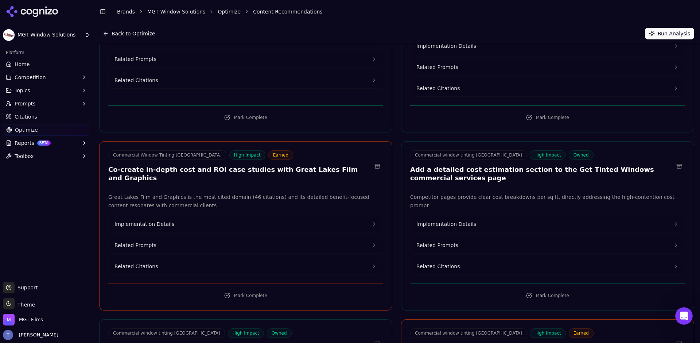
scroll to position [170, 0]
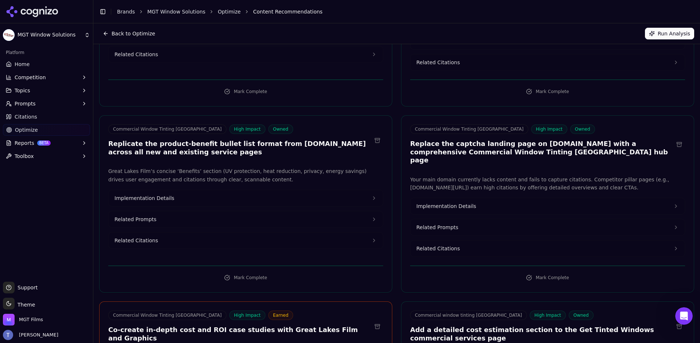
click at [258, 246] on button "Related Citations" at bounding box center [246, 240] width 274 height 16
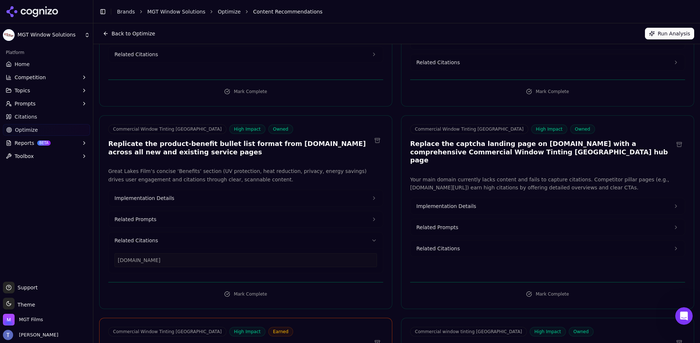
click at [258, 246] on button "Related Citations" at bounding box center [246, 240] width 274 height 16
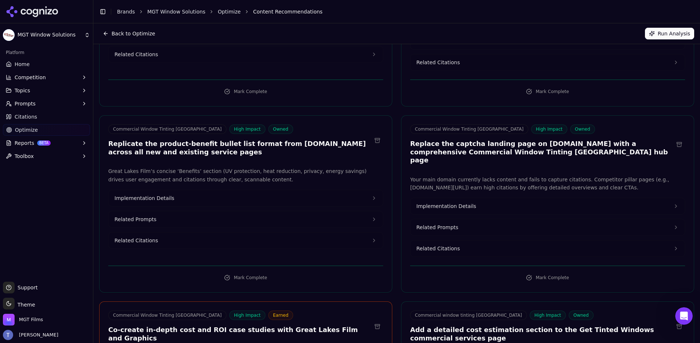
click at [180, 237] on button "Related Citations" at bounding box center [246, 240] width 274 height 16
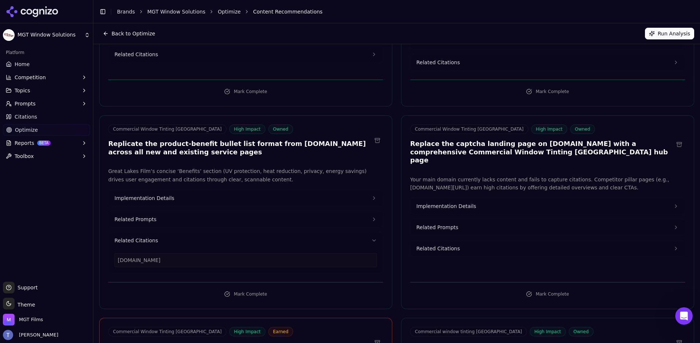
click at [186, 261] on div "[DOMAIN_NAME]" at bounding box center [245, 260] width 262 height 14
click at [158, 263] on div "[DOMAIN_NAME]" at bounding box center [245, 260] width 262 height 14
drag, startPoint x: 178, startPoint y: 264, endPoint x: 109, endPoint y: 254, distance: 69.6
click at [109, 254] on div "[DOMAIN_NAME]" at bounding box center [246, 260] width 274 height 24
copy div "[DOMAIN_NAME]"
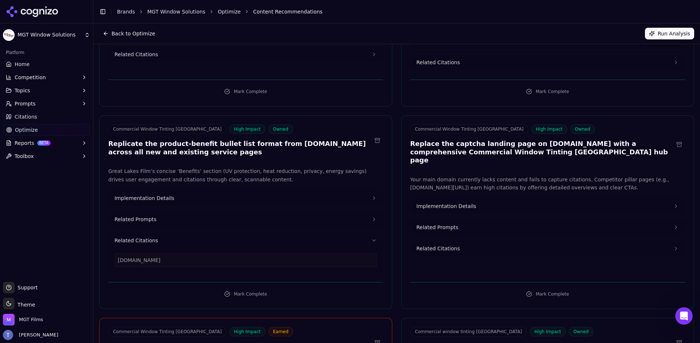
click at [165, 260] on div "[DOMAIN_NAME]" at bounding box center [245, 260] width 262 height 14
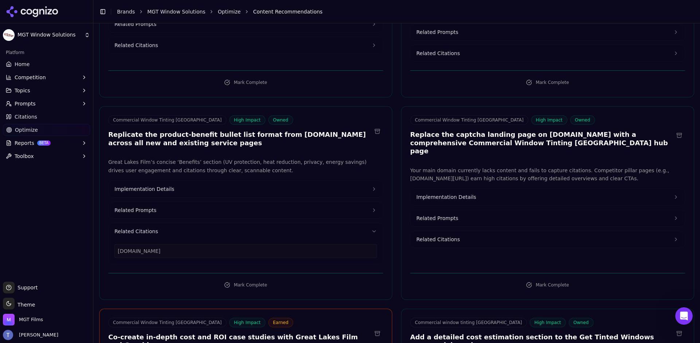
scroll to position [184, 0]
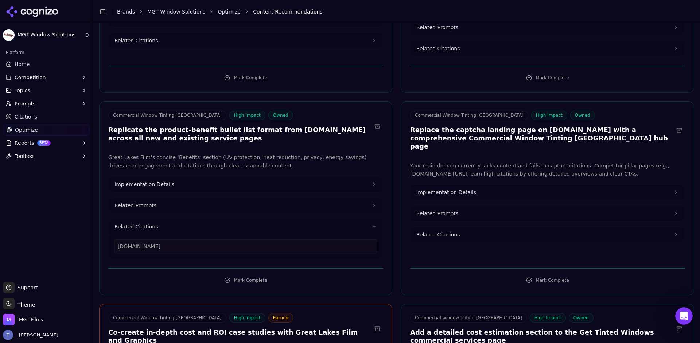
click at [367, 207] on button "Related Prompts" at bounding box center [246, 205] width 274 height 16
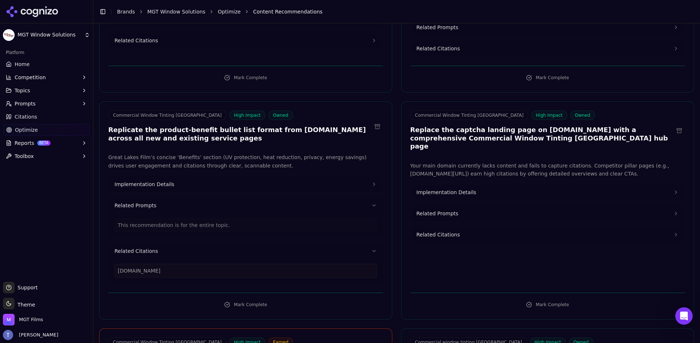
click at [367, 207] on button "Related Prompts" at bounding box center [246, 205] width 274 height 16
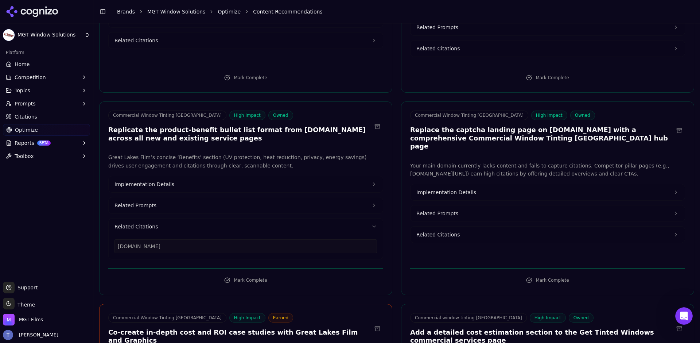
click at [366, 230] on button "Related Citations" at bounding box center [246, 226] width 274 height 16
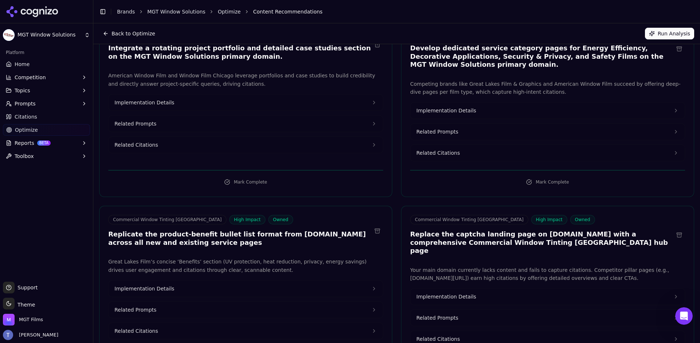
scroll to position [0, 0]
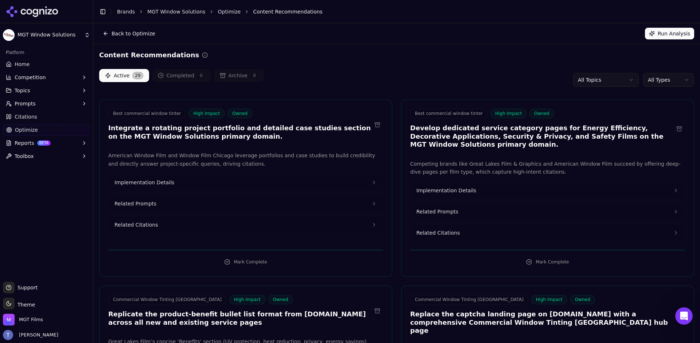
click at [40, 89] on button "Topics" at bounding box center [46, 91] width 87 height 12
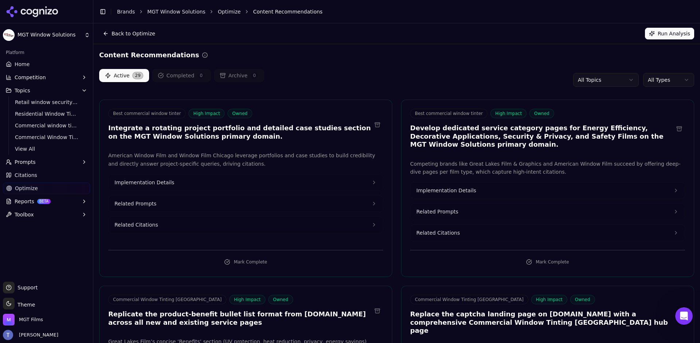
click at [47, 160] on button "Prompts" at bounding box center [46, 162] width 87 height 12
click at [34, 176] on span "Active" at bounding box center [46, 173] width 63 height 7
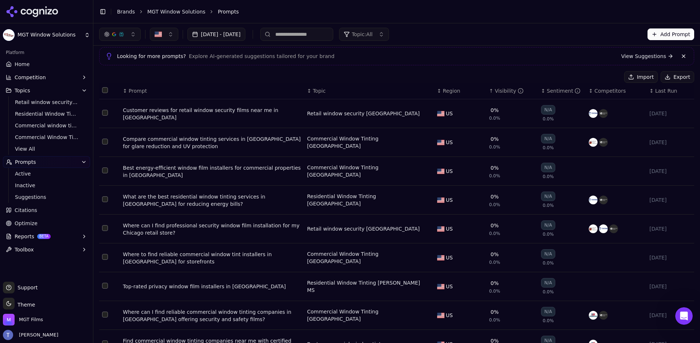
scroll to position [28, 0]
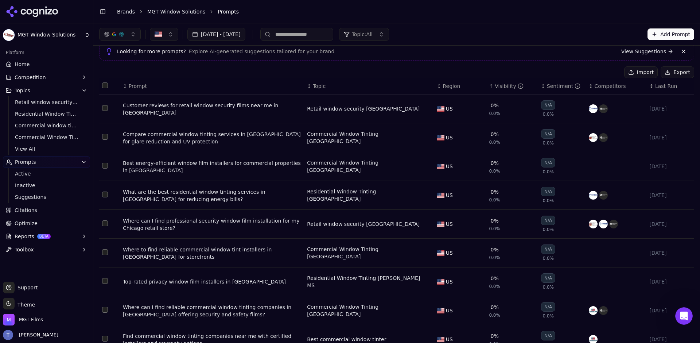
click at [425, 285] on button "Data table" at bounding box center [427, 281] width 9 height 9
click at [380, 282] on span "Residential Window Tinting [PERSON_NAME] MS" at bounding box center [347, 281] width 70 height 7
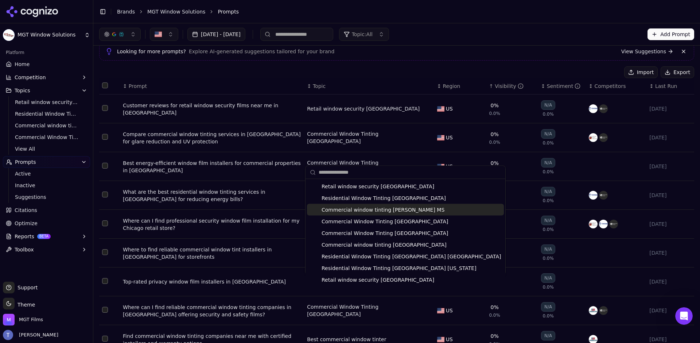
click at [413, 209] on span "Commercial window tinting [PERSON_NAME] MS" at bounding box center [383, 209] width 123 height 7
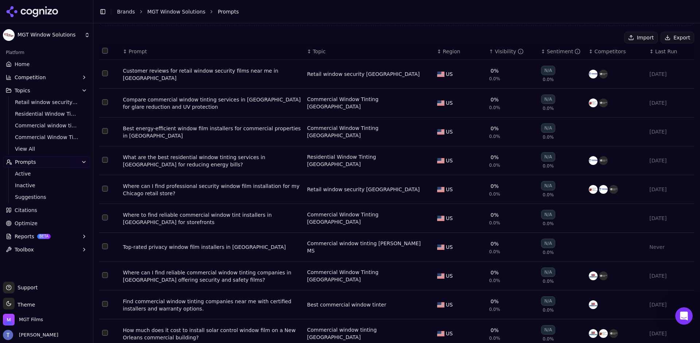
scroll to position [93, 0]
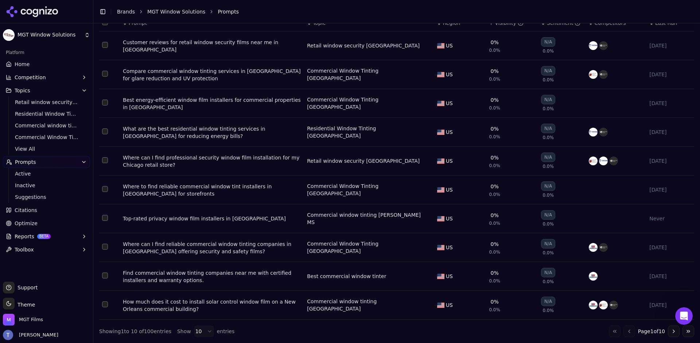
click at [194, 329] on html "MGT Window Solutions Platform Home Competition Topics Retail window security Ch…" at bounding box center [350, 171] width 700 height 343
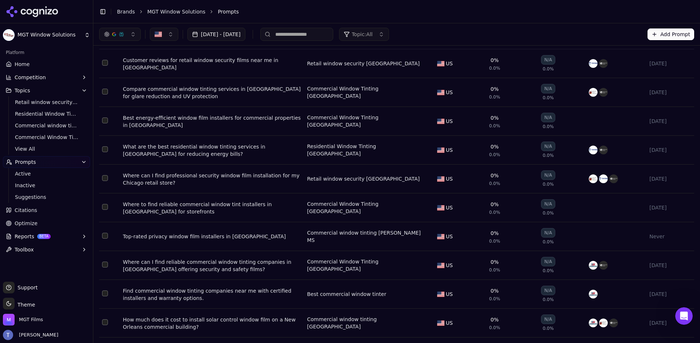
scroll to position [0, 0]
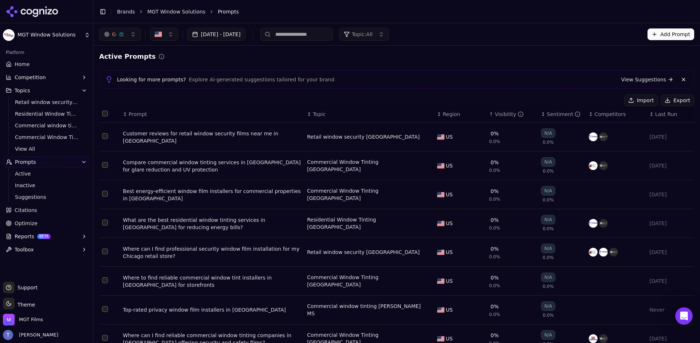
click at [495, 111] on div "Visibility" at bounding box center [509, 113] width 29 height 7
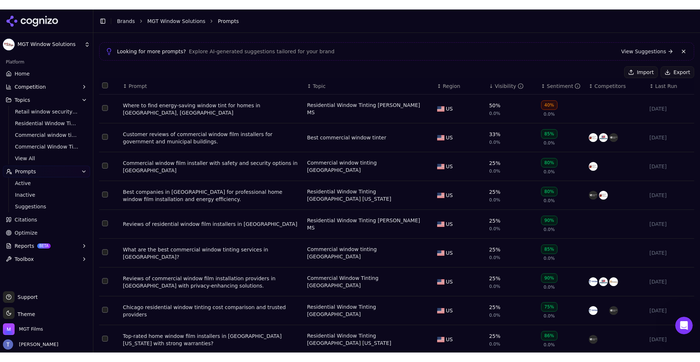
scroll to position [42, 0]
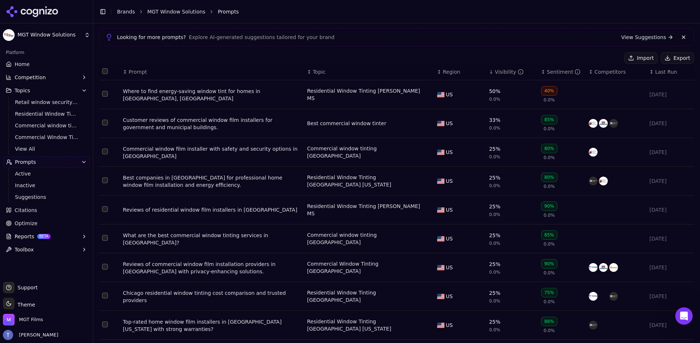
click at [36, 38] on html "MGT Window Solutions Platform Home Competition Topics Retail window security Ch…" at bounding box center [350, 171] width 700 height 343
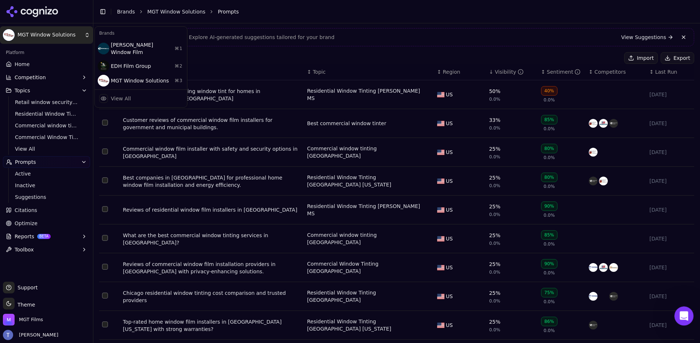
click at [686, 313] on icon "Open Intercom Messenger" at bounding box center [683, 315] width 12 height 12
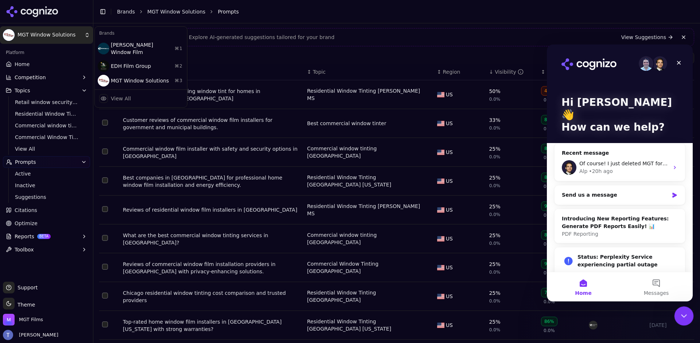
click at [686, 313] on icon "Close Intercom Messenger" at bounding box center [682, 314] width 9 height 9
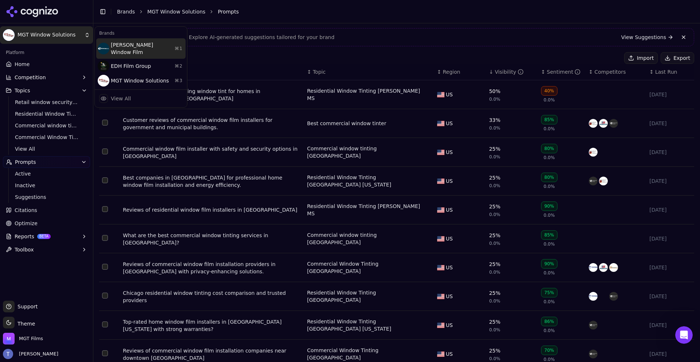
click at [127, 48] on div "[PERSON_NAME] Window Film ⌘ 1" at bounding box center [140, 48] width 89 height 20
